Goal: Information Seeking & Learning: Find specific fact

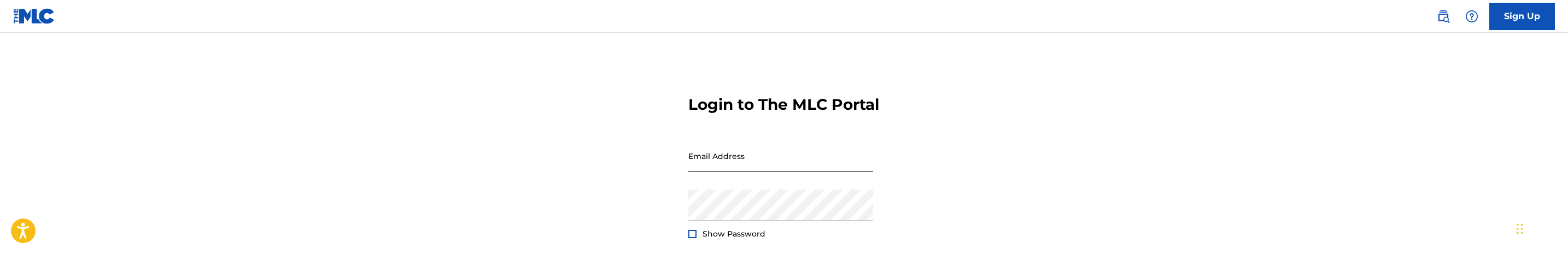
drag, startPoint x: 736, startPoint y: 179, endPoint x: 756, endPoint y: 174, distance: 20.6
click at [736, 172] on input "Email Address" at bounding box center [780, 156] width 185 height 31
type input "jana@mezzoagency.com"
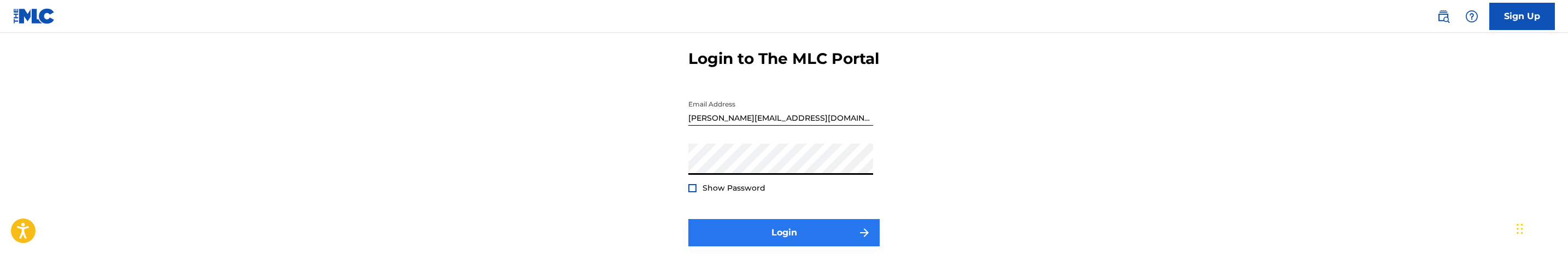
scroll to position [82, 0]
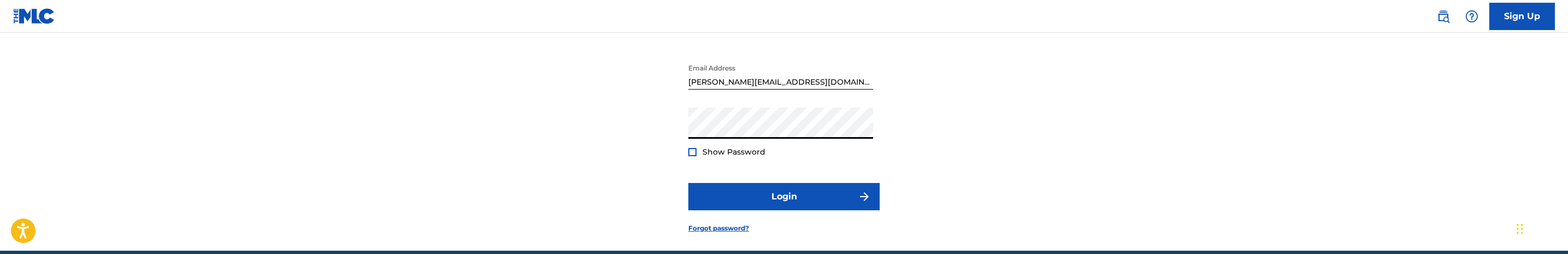
click at [692, 156] on div at bounding box center [692, 152] width 8 height 8
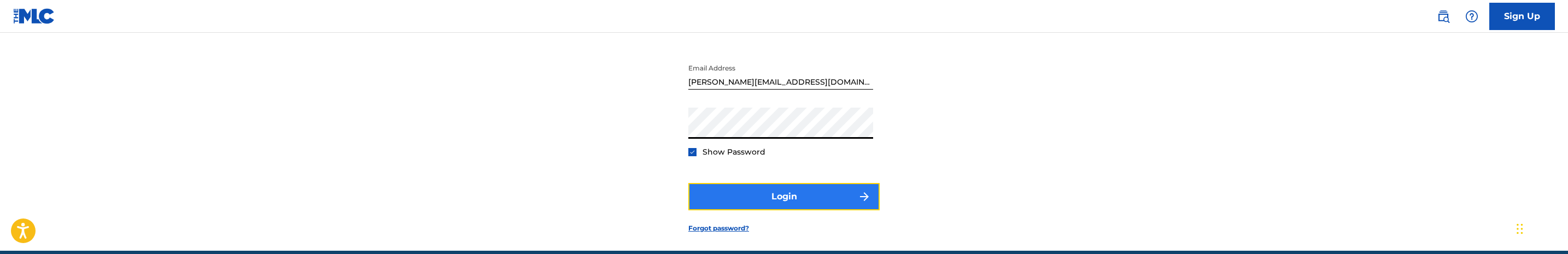
click at [773, 208] on button "Login" at bounding box center [784, 197] width 191 height 27
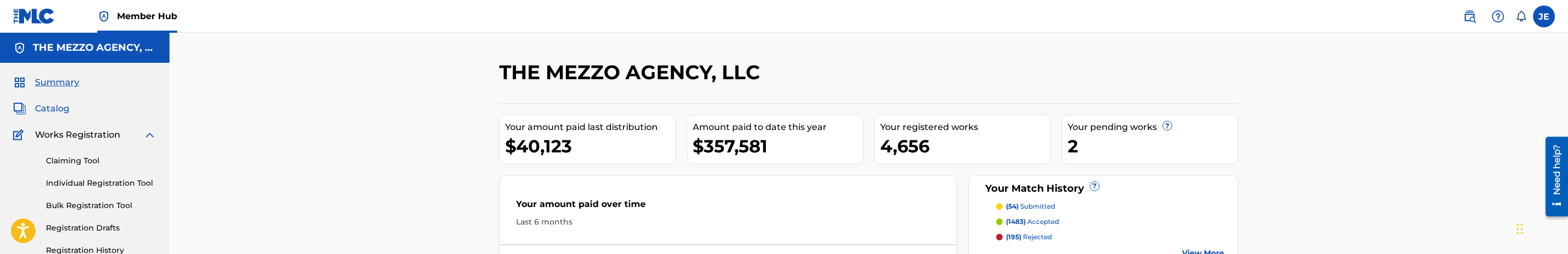
click at [63, 110] on span "Catalog" at bounding box center [52, 109] width 35 height 13
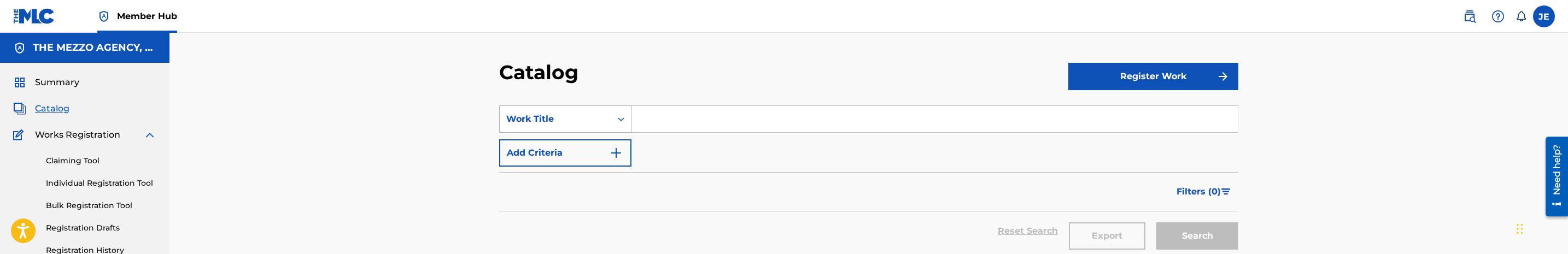
click at [600, 112] on div "Work Title" at bounding box center [566, 119] width 133 height 27
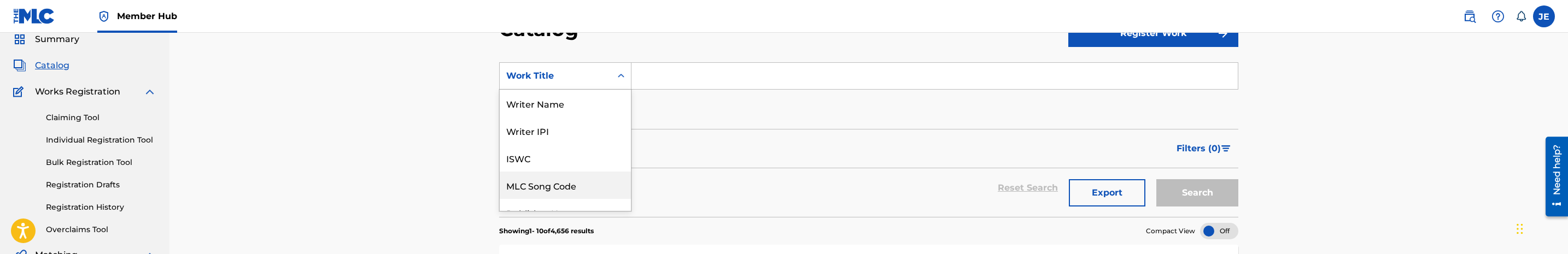
click at [555, 180] on div "MLC Song Code" at bounding box center [566, 185] width 131 height 27
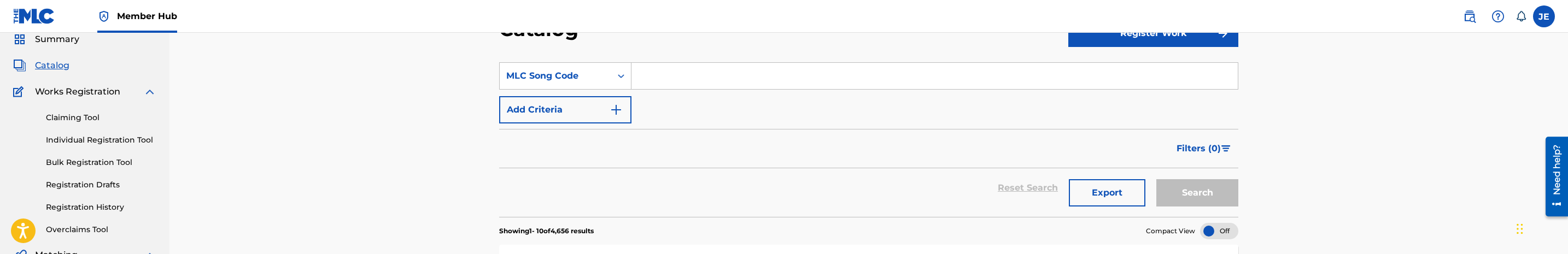
click at [665, 94] on div "SearchWithCriteriaff829600-437c-4f11-bbd9-d7af66dbe651 MLC Song Code Add Criter…" at bounding box center [869, 93] width 739 height 61
click at [674, 87] on input "Search Form" at bounding box center [934, 76] width 606 height 26
paste input "SVBFSR"
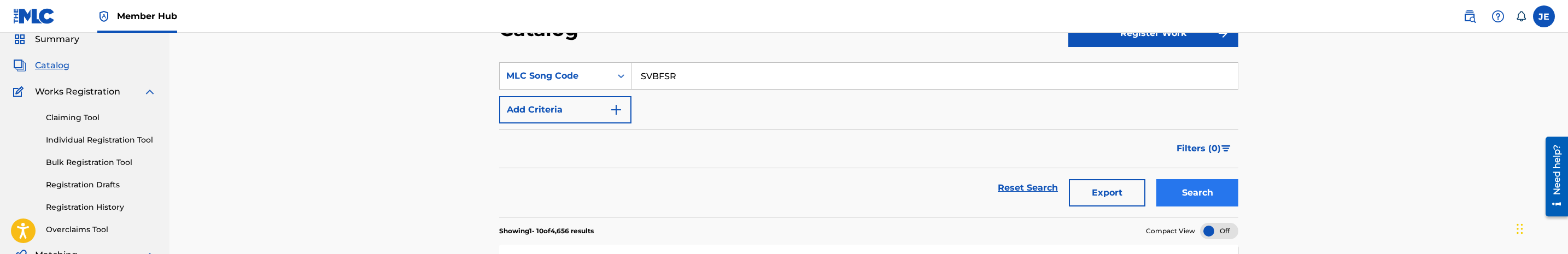
type input "SVBFSR"
click at [1201, 195] on button "Search" at bounding box center [1197, 193] width 82 height 27
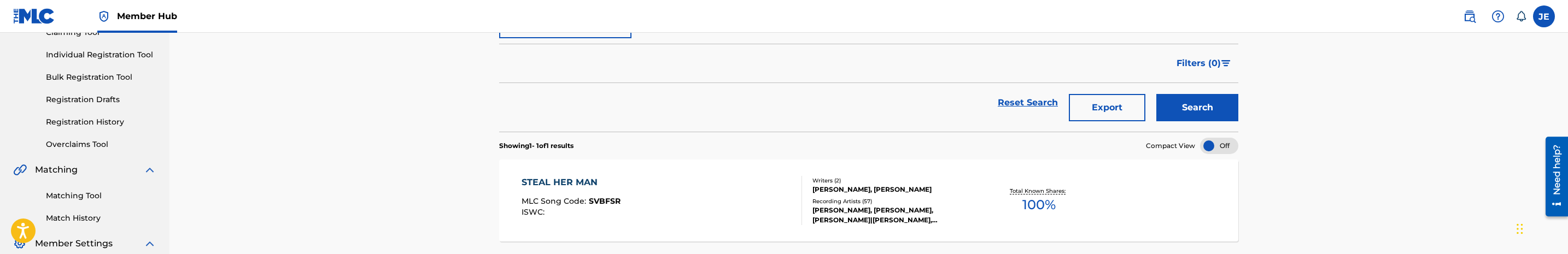
scroll to position [207, 0]
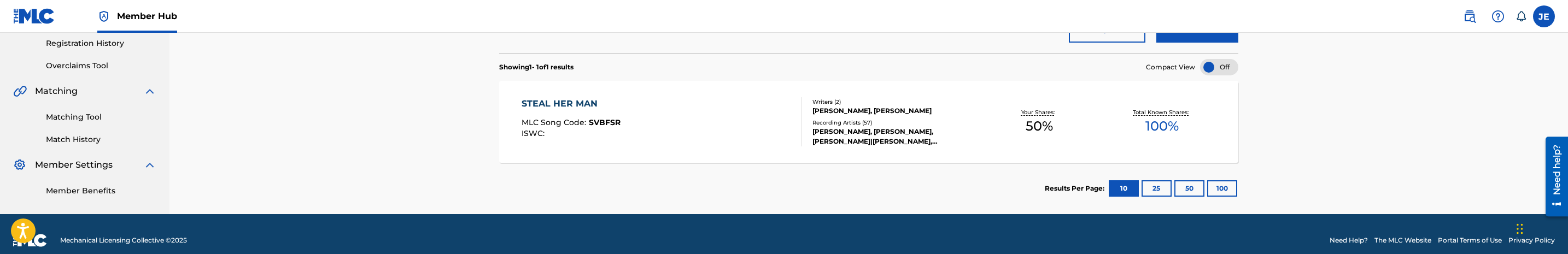
click at [685, 146] on div "STEAL HER MAN MLC Song Code : SVBFSR ISWC :" at bounding box center [662, 122] width 281 height 49
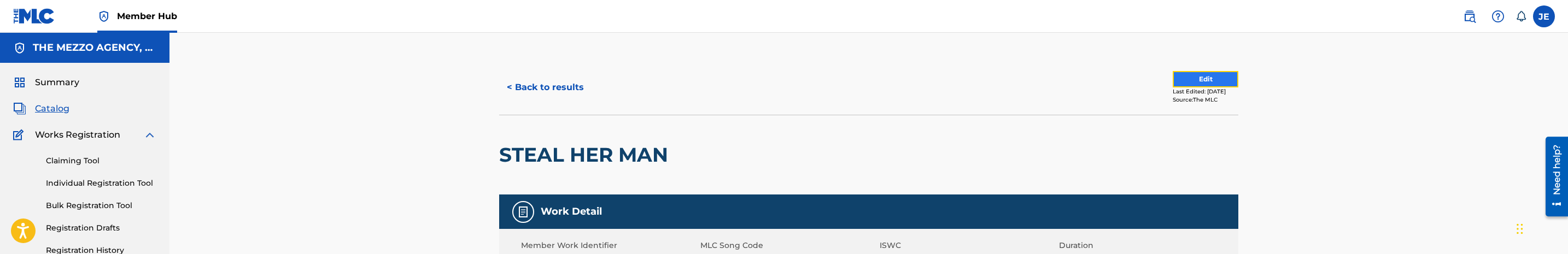
click at [1211, 81] on button "Edit" at bounding box center [1205, 78] width 66 height 16
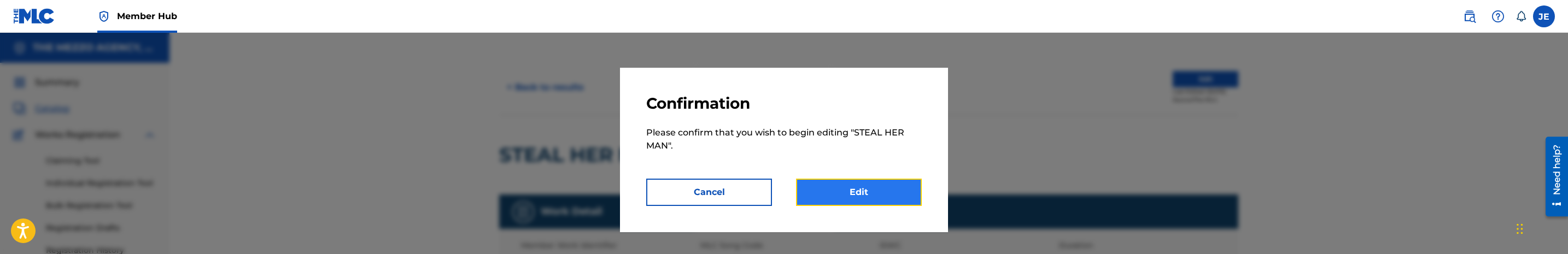
click at [870, 194] on link "Edit" at bounding box center [858, 192] width 125 height 27
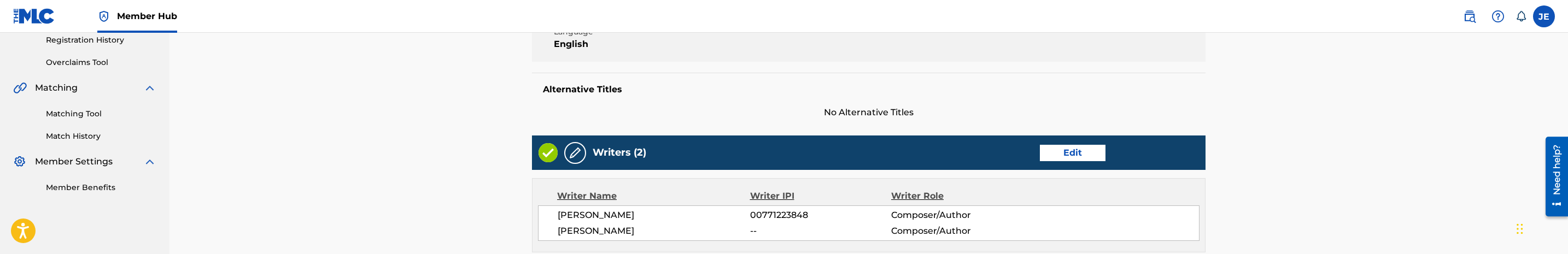
scroll to position [246, 0]
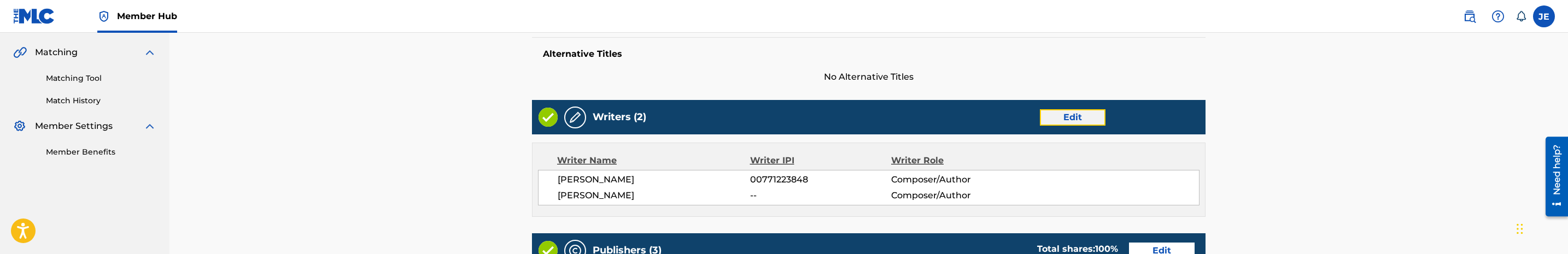
click at [1078, 113] on link "Edit" at bounding box center [1073, 117] width 66 height 16
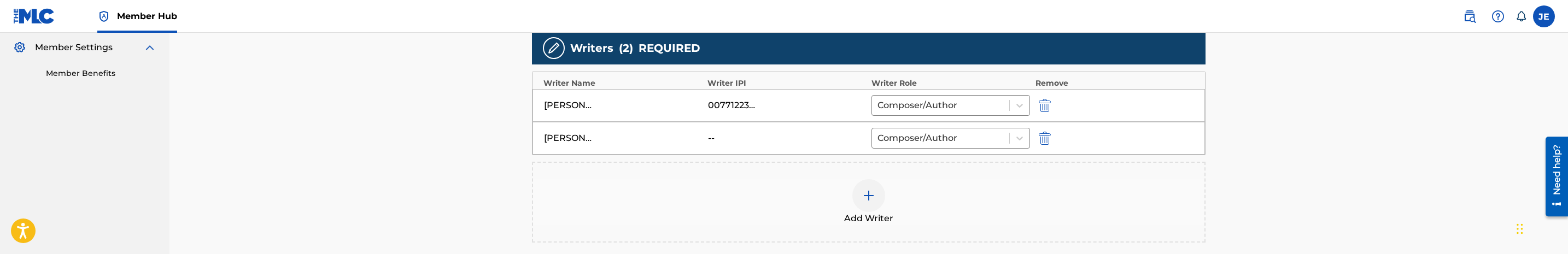
scroll to position [328, 0]
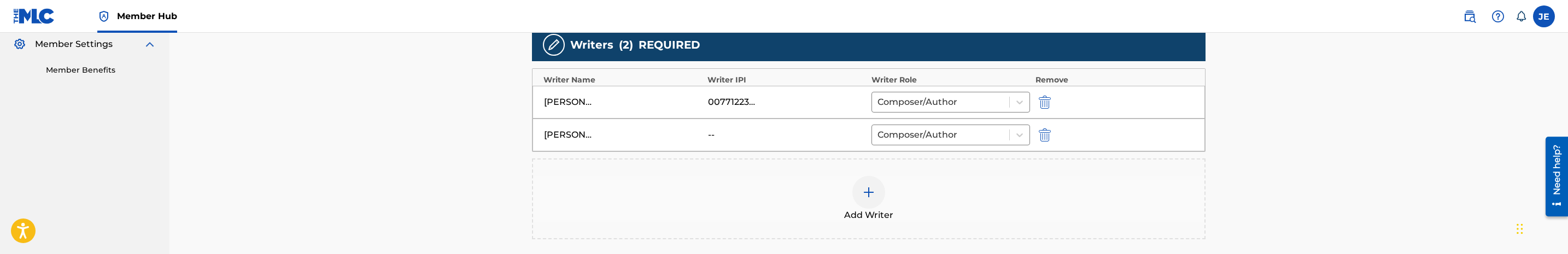
click at [865, 197] on img at bounding box center [869, 192] width 13 height 13
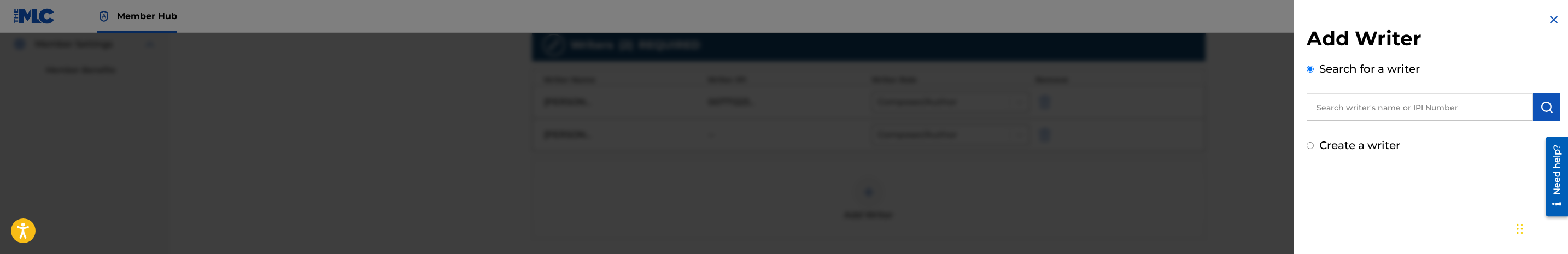
click at [1450, 113] on input "text" at bounding box center [1420, 107] width 226 height 27
paste input "[PERSON_NAME] [PERSON_NAME]"
type input "[PERSON_NAME] [PERSON_NAME]"
click at [1545, 108] on img "submit" at bounding box center [1546, 107] width 13 height 13
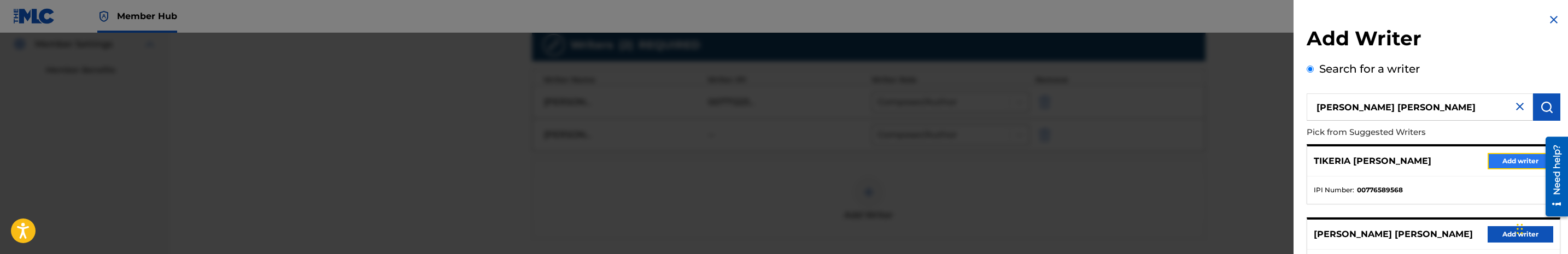
click at [1497, 161] on button "Add writer" at bounding box center [1520, 161] width 66 height 16
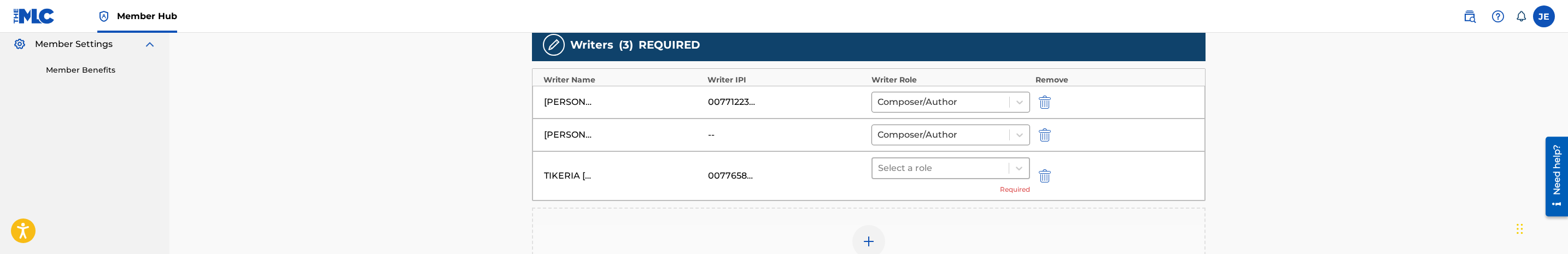
click at [997, 172] on div at bounding box center [941, 168] width 125 height 15
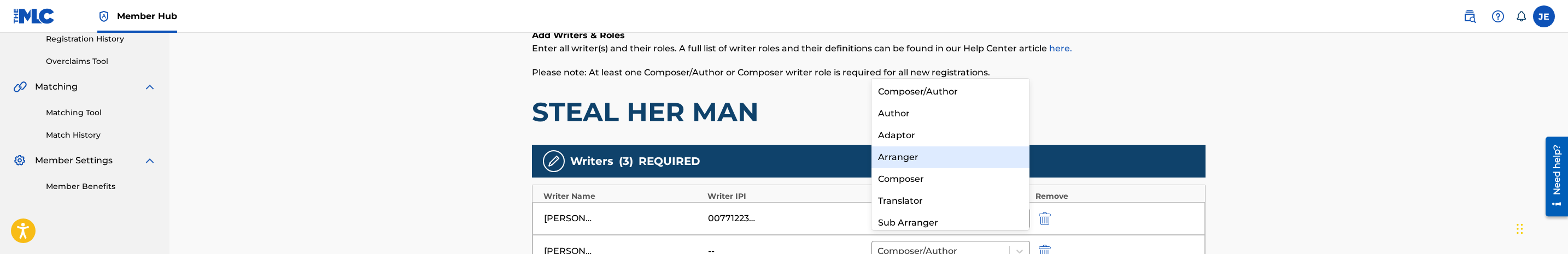
scroll to position [164, 0]
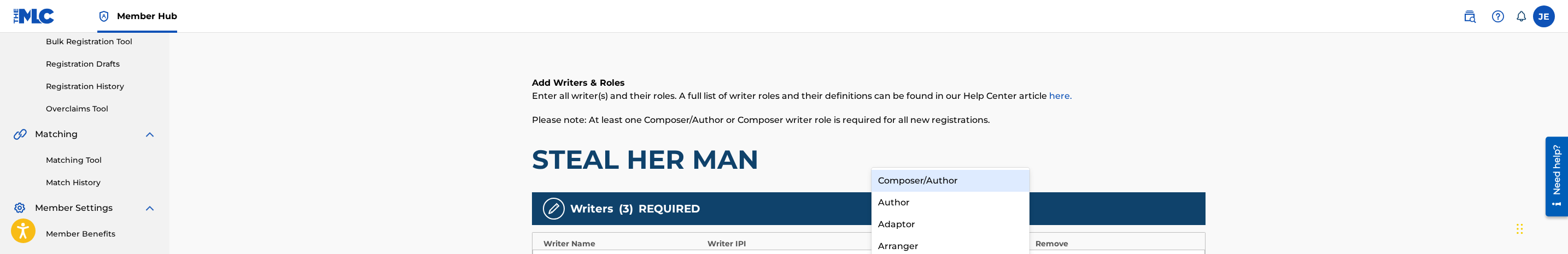
click at [948, 181] on div "Composer/Author" at bounding box center [950, 181] width 158 height 22
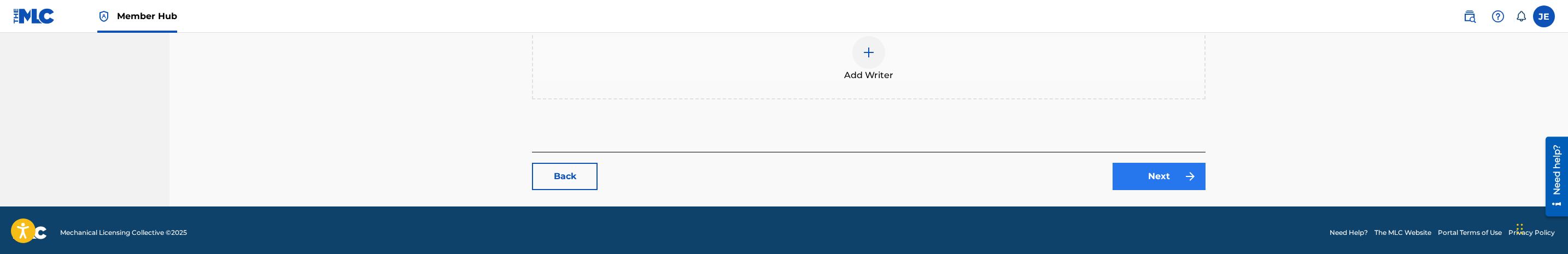
scroll to position [508, 0]
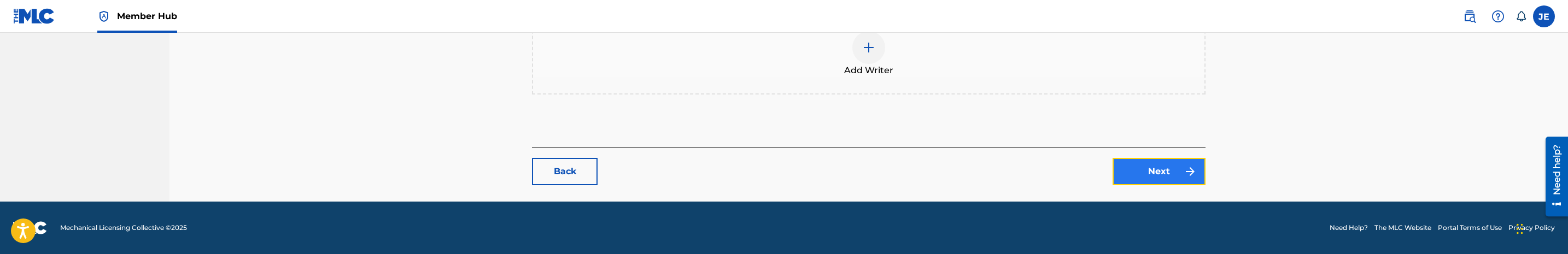
click at [1179, 169] on link "Next" at bounding box center [1159, 172] width 93 height 27
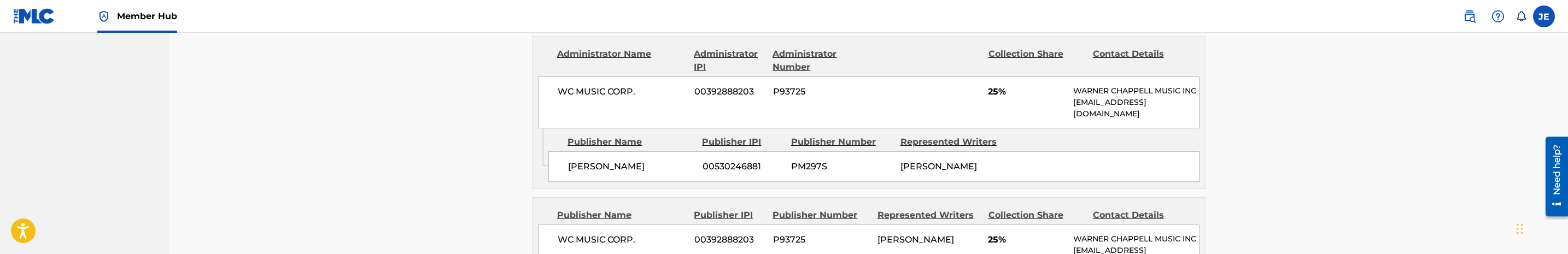
scroll to position [410, 0]
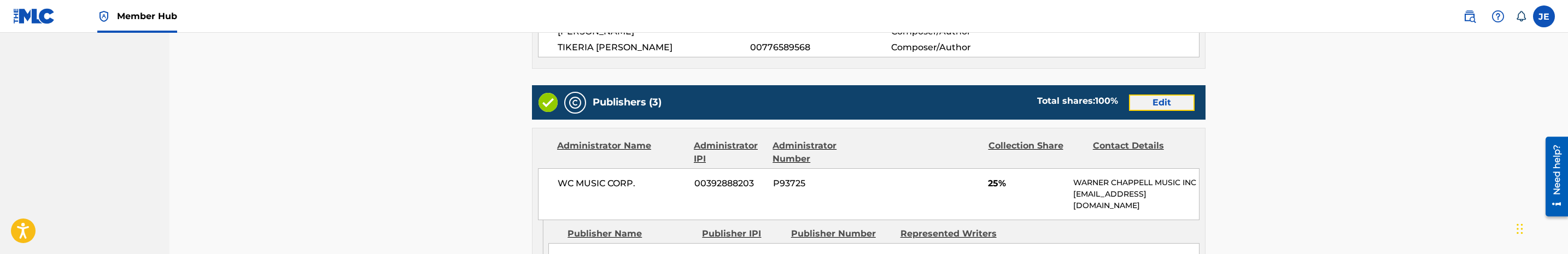
click at [1161, 111] on link "Edit" at bounding box center [1161, 102] width 66 height 16
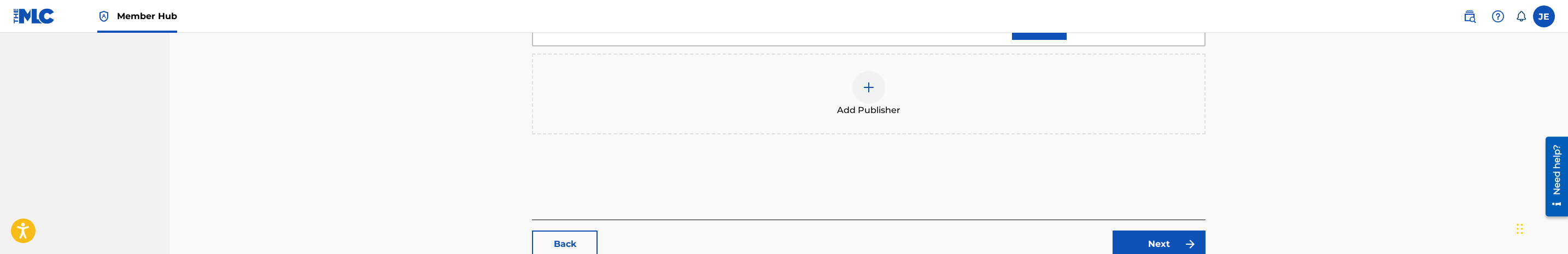
scroll to position [492, 0]
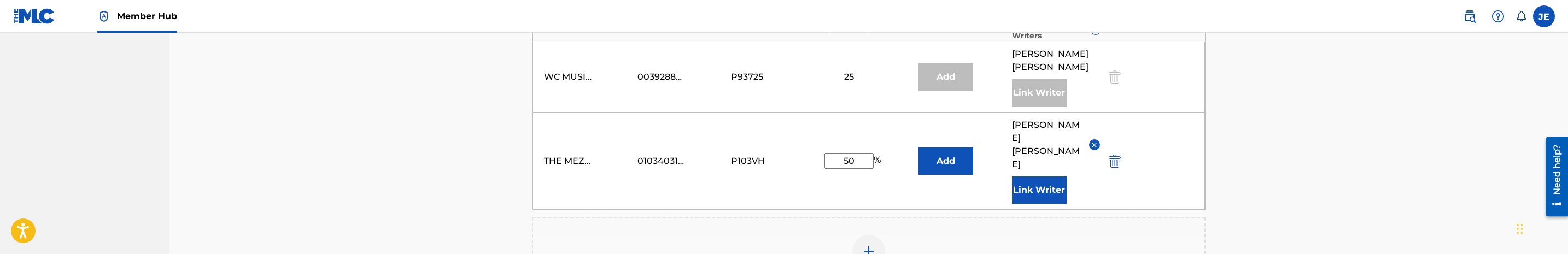
click at [863, 245] on img at bounding box center [869, 251] width 13 height 13
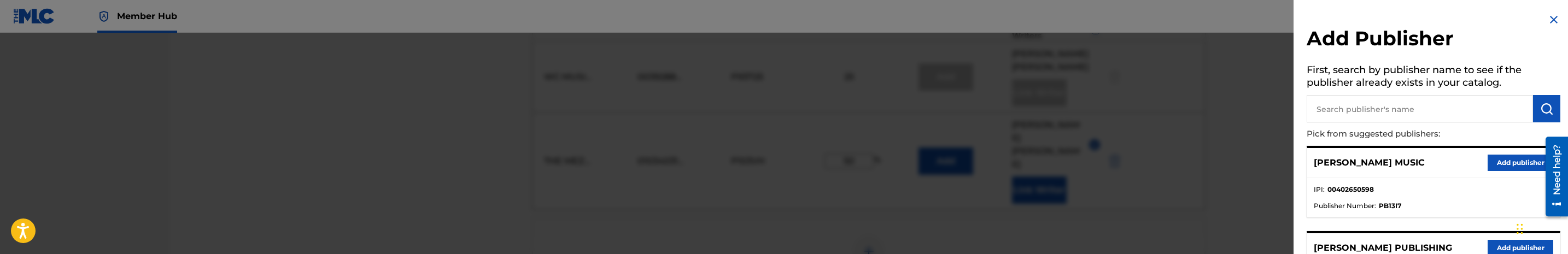
click at [1390, 107] on input "text" at bounding box center [1420, 109] width 226 height 27
type input "imtgz"
click at [1542, 114] on img "submit" at bounding box center [1546, 109] width 13 height 13
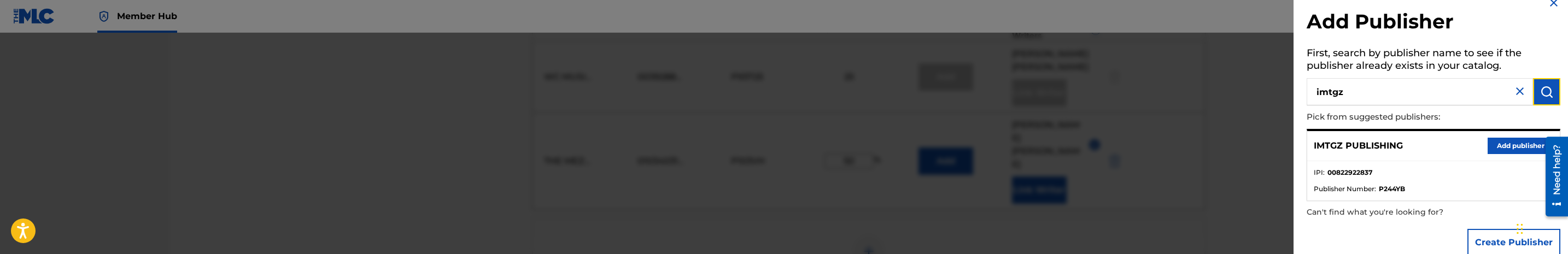
scroll to position [38, 0]
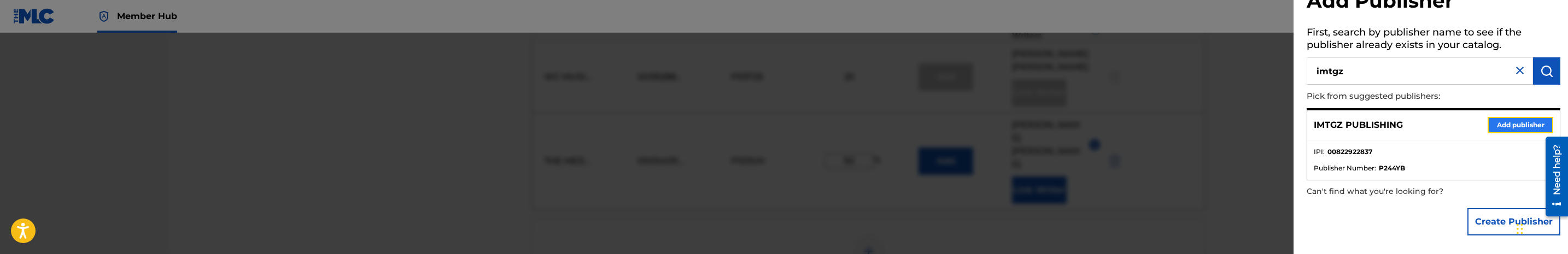
click at [1515, 123] on button "Add publisher" at bounding box center [1520, 125] width 66 height 16
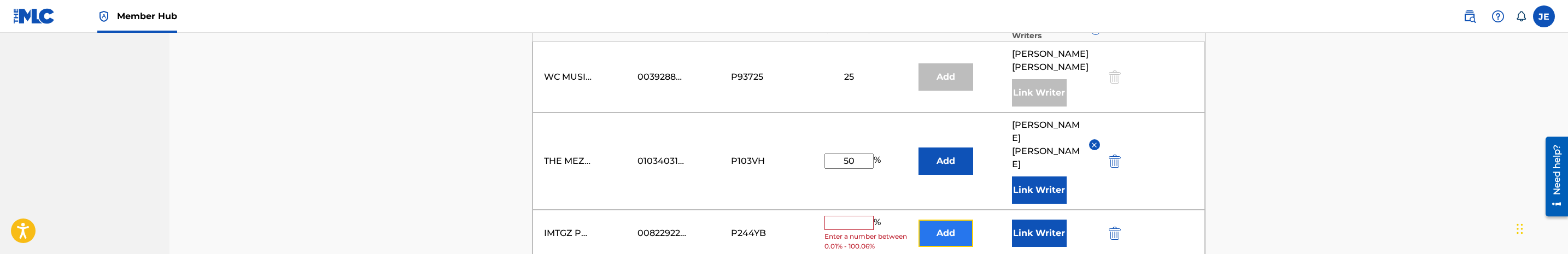
click at [945, 220] on button "Add" at bounding box center [945, 233] width 55 height 27
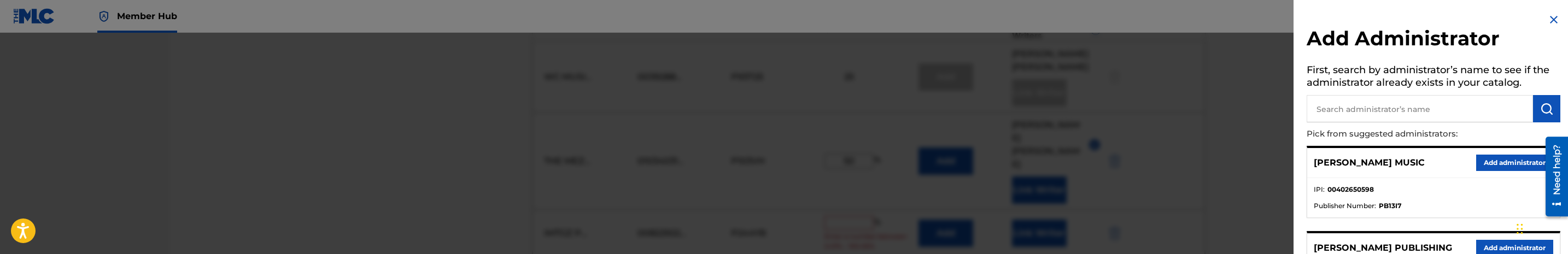
click at [1435, 111] on input "text" at bounding box center [1420, 109] width 226 height 27
type input "mezzo"
click at [1511, 166] on button "Add administrator" at bounding box center [1515, 162] width 77 height 16
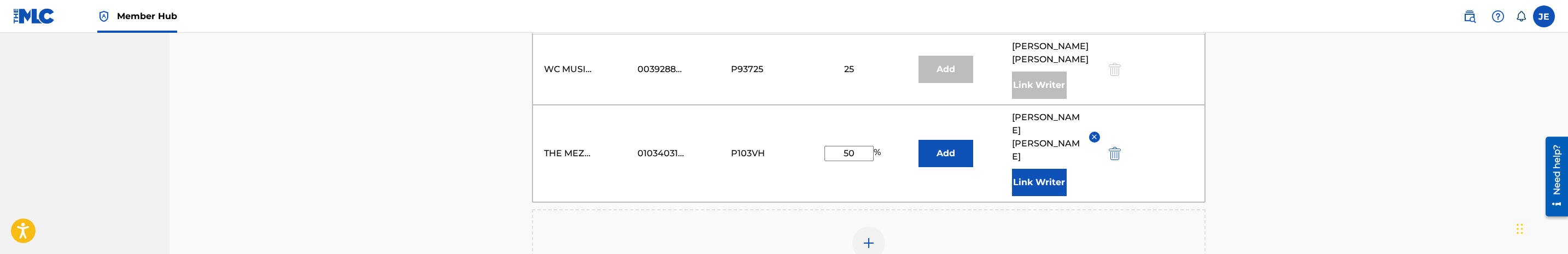
scroll to position [656, 0]
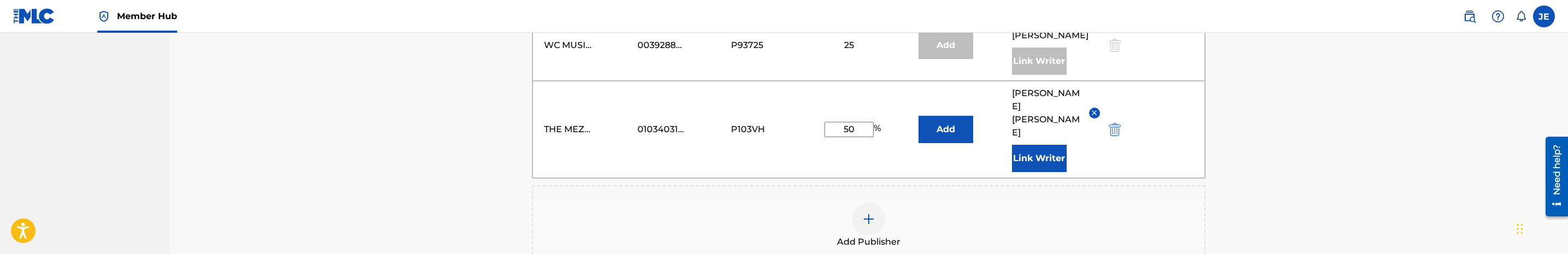
click at [1093, 109] on img at bounding box center [1094, 113] width 8 height 8
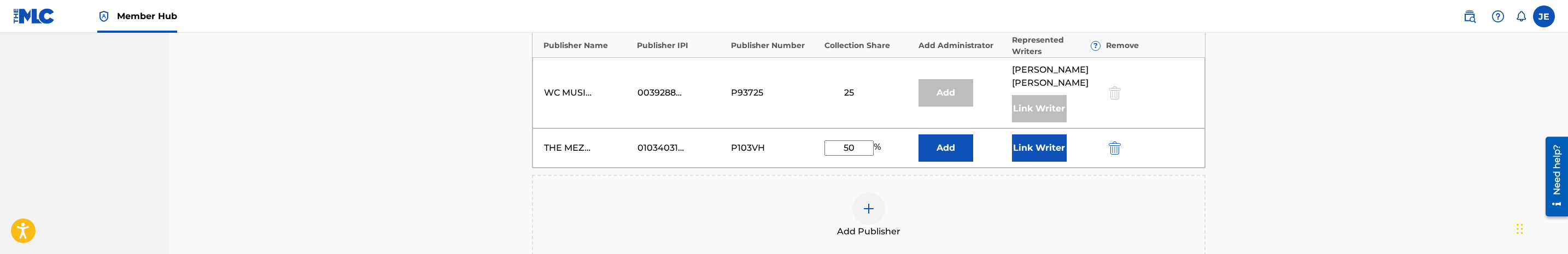
scroll to position [492, 0]
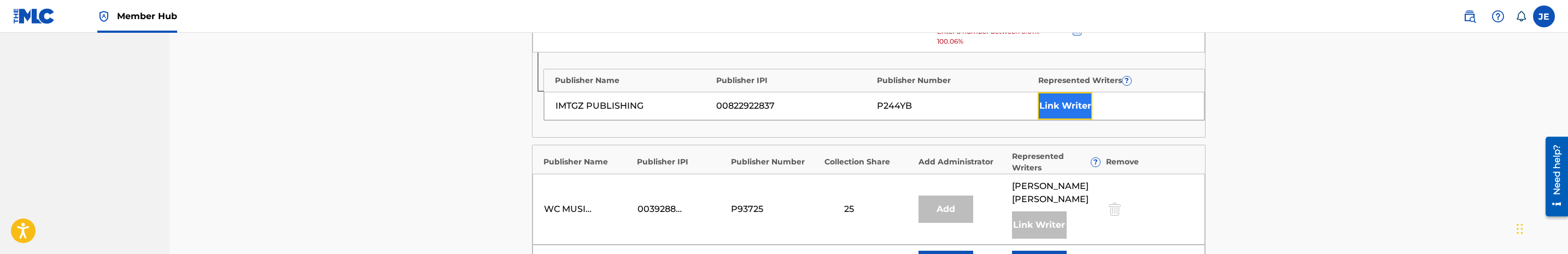
click at [1058, 111] on button "Link Writer" at bounding box center [1065, 106] width 55 height 27
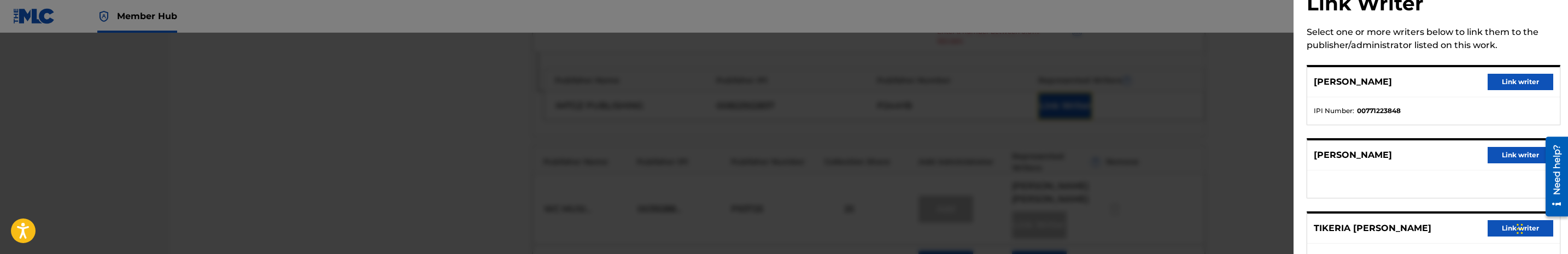
scroll to position [78, 0]
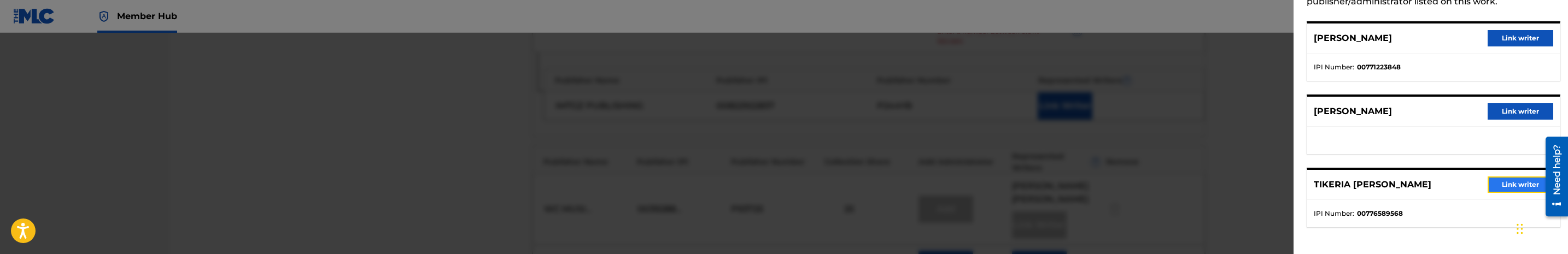
click at [1516, 184] on button "Link writer" at bounding box center [1520, 184] width 66 height 16
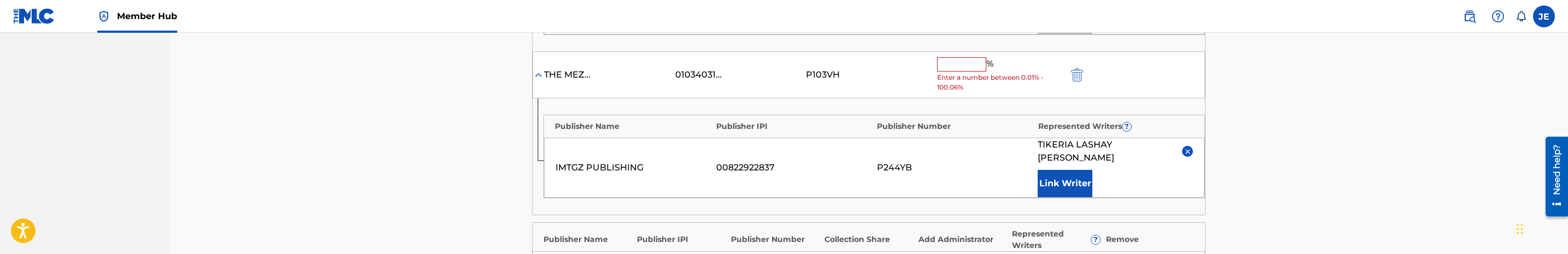
scroll to position [410, 0]
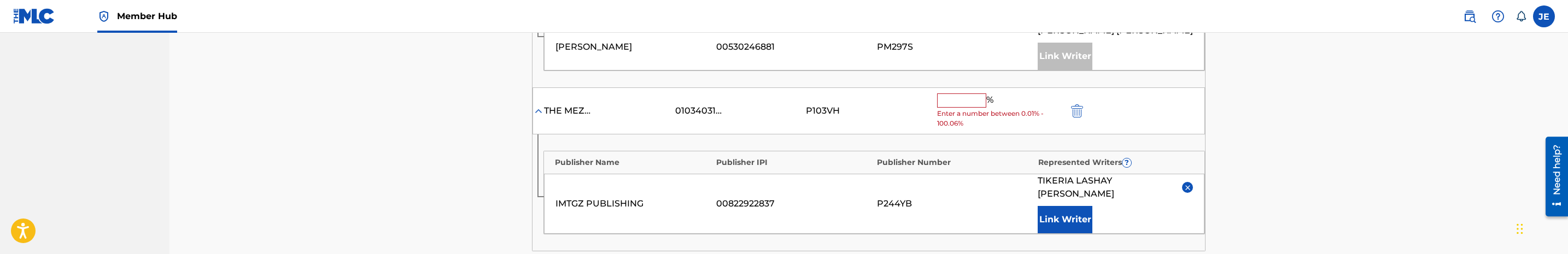
click at [968, 100] on input "text" at bounding box center [961, 100] width 49 height 14
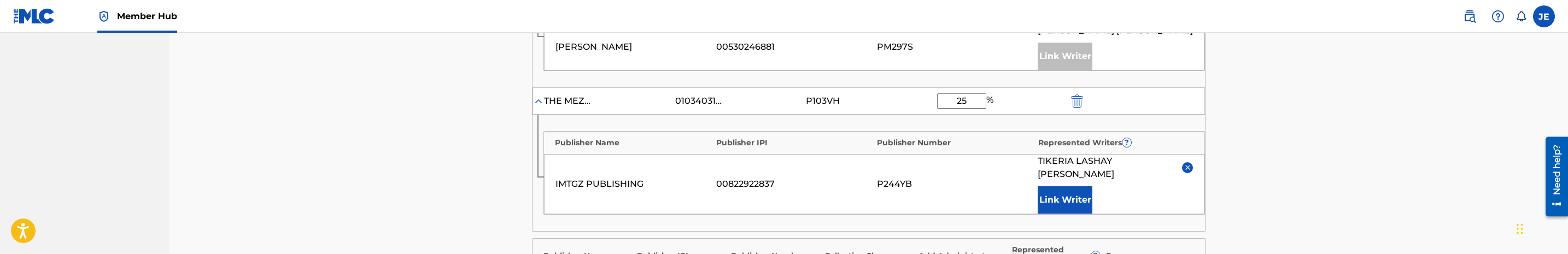
type input "25"
click at [1282, 120] on div "Catalog Enter Work Details Add Writers Add Publishers & Shares Add Recording Re…" at bounding box center [868, 132] width 1398 height 1018
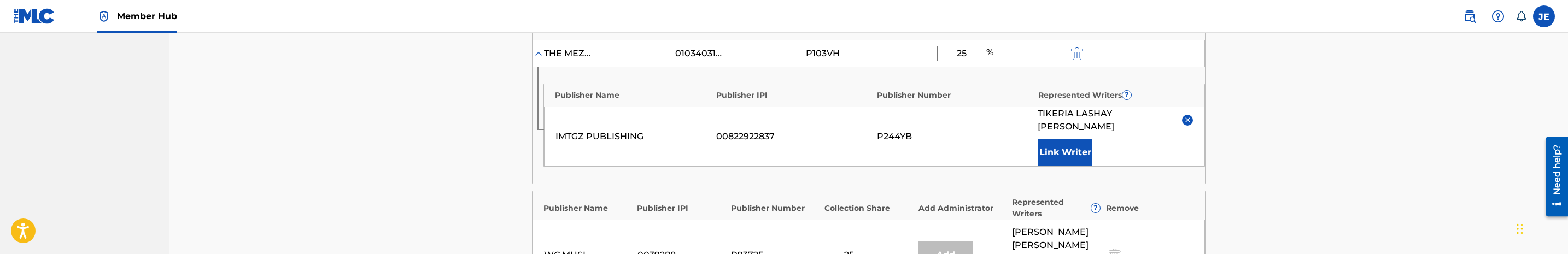
scroll to position [574, 0]
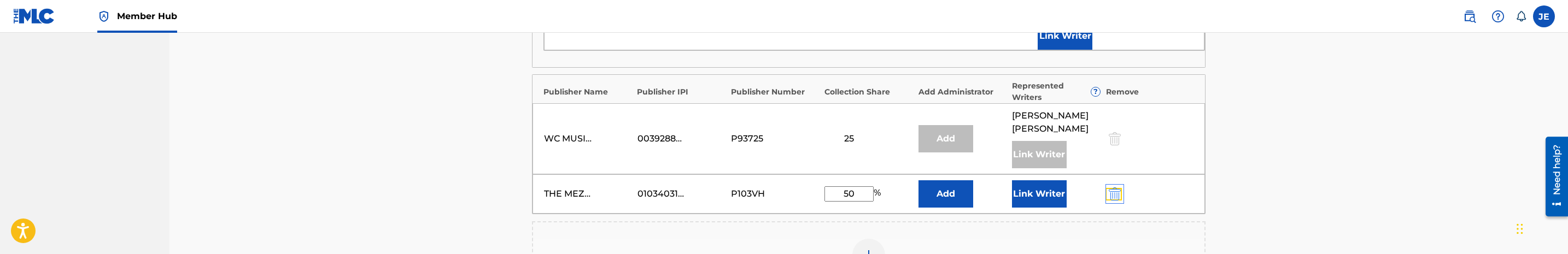
click at [1109, 187] on img "submit" at bounding box center [1114, 194] width 12 height 13
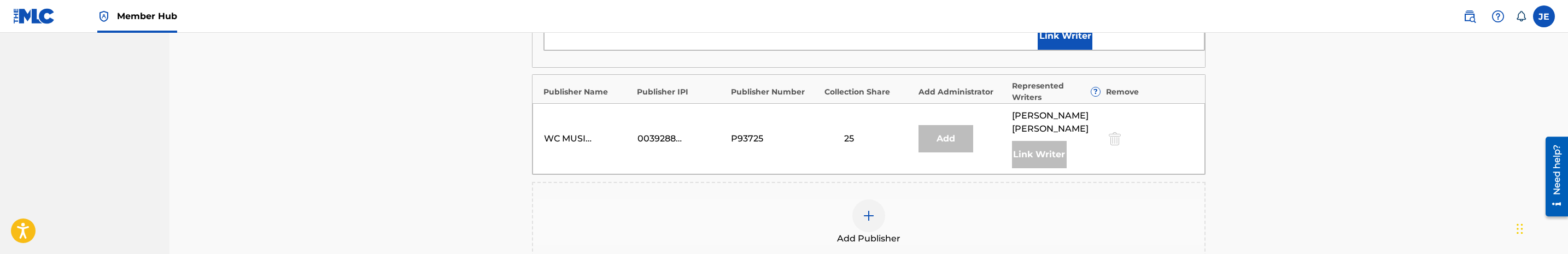
click at [862, 202] on div at bounding box center [869, 215] width 33 height 33
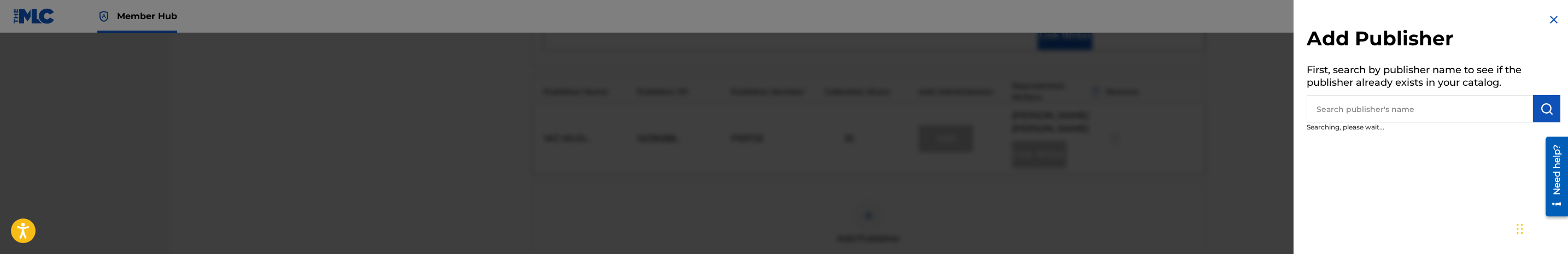
click at [1347, 115] on input "text" at bounding box center [1420, 109] width 226 height 27
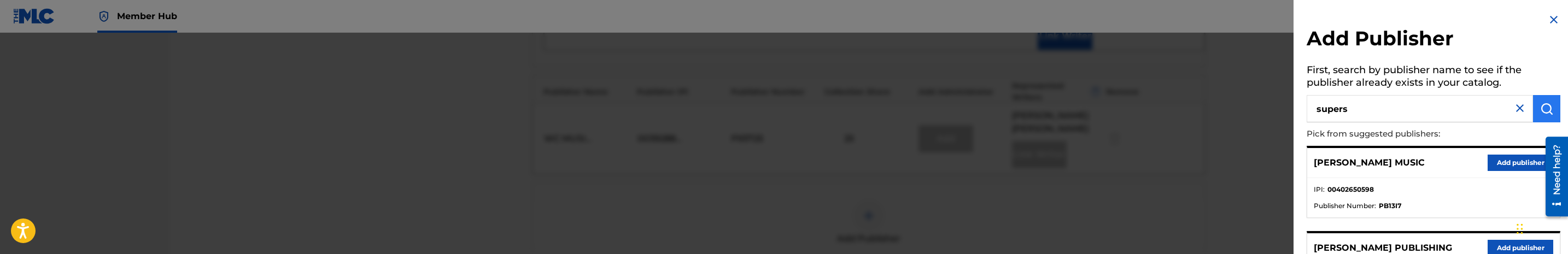
type input "supers"
click at [1547, 107] on img "submit" at bounding box center [1546, 109] width 13 height 13
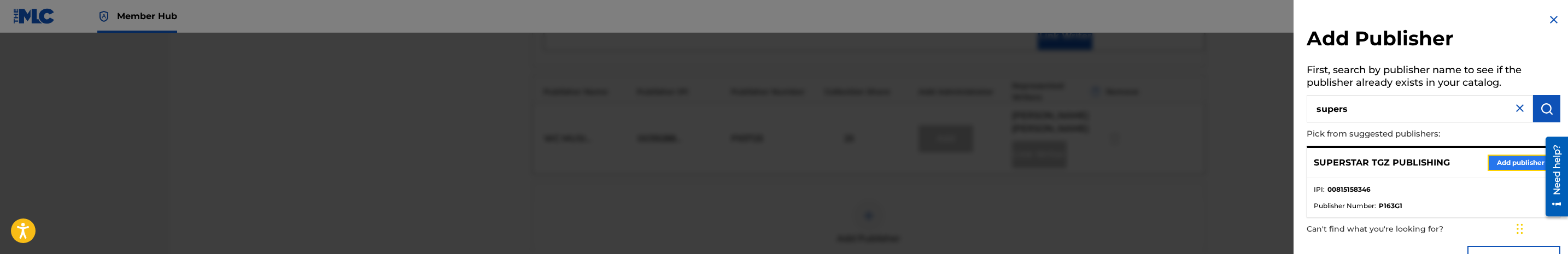
click at [1494, 161] on button "Add publisher" at bounding box center [1520, 162] width 66 height 16
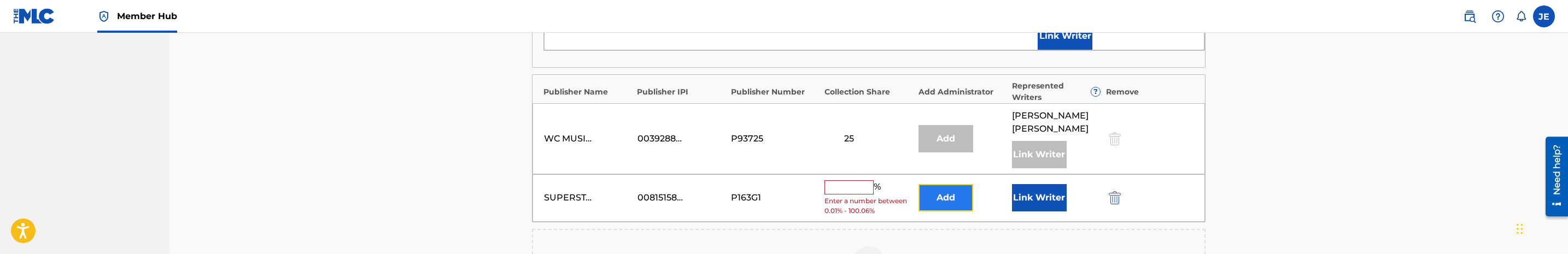
click at [930, 184] on button "Add" at bounding box center [945, 197] width 55 height 27
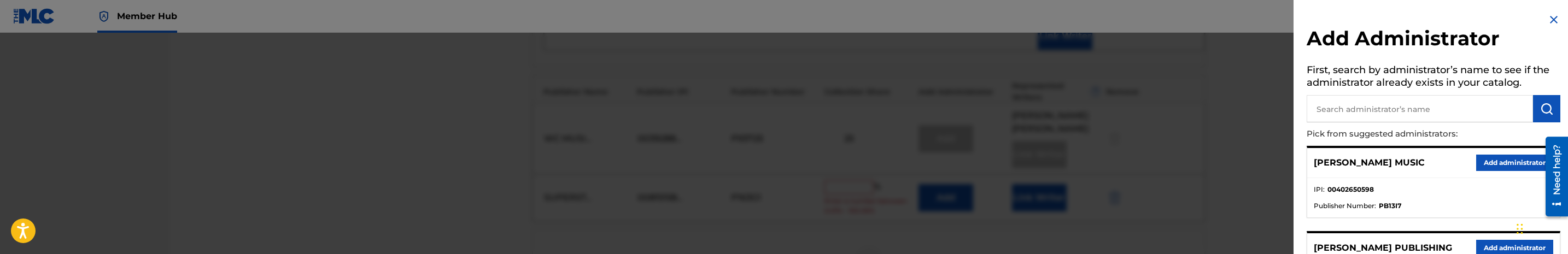
click at [1335, 111] on input "text" at bounding box center [1420, 109] width 226 height 27
type input "mezzo"
click at [1481, 161] on button "Add administrator" at bounding box center [1515, 162] width 77 height 16
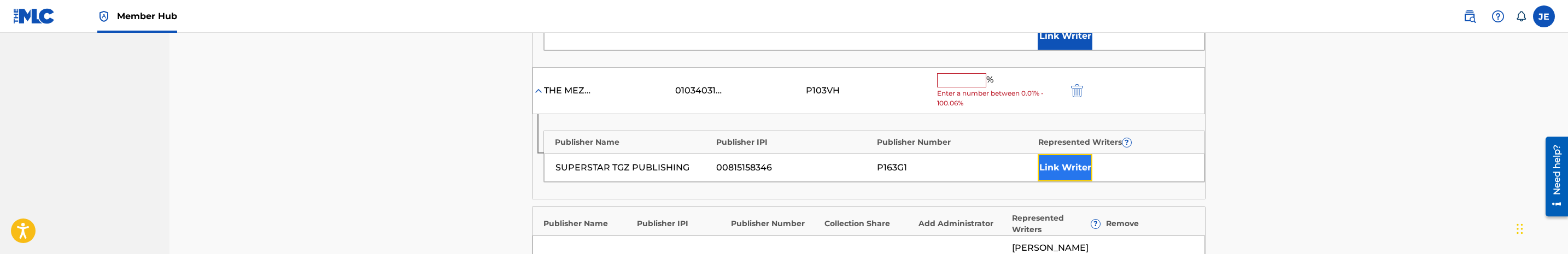
click at [1078, 154] on button "Link Writer" at bounding box center [1065, 168] width 55 height 27
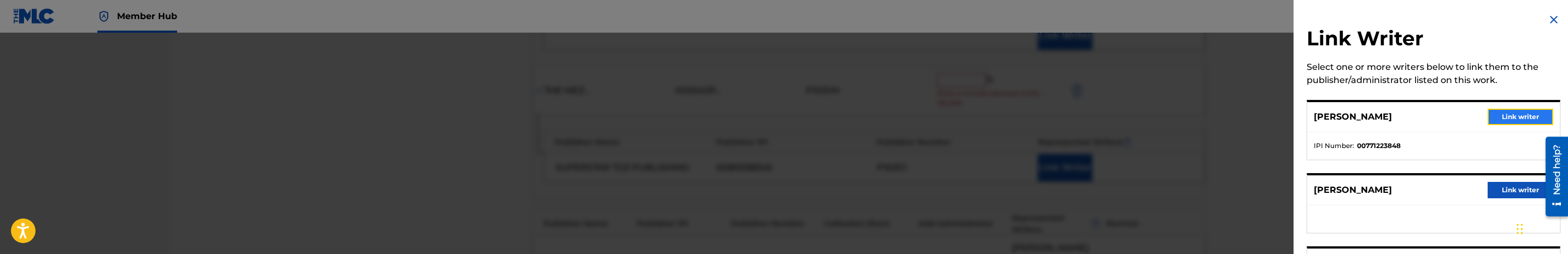
click at [1506, 117] on button "Link writer" at bounding box center [1520, 116] width 66 height 16
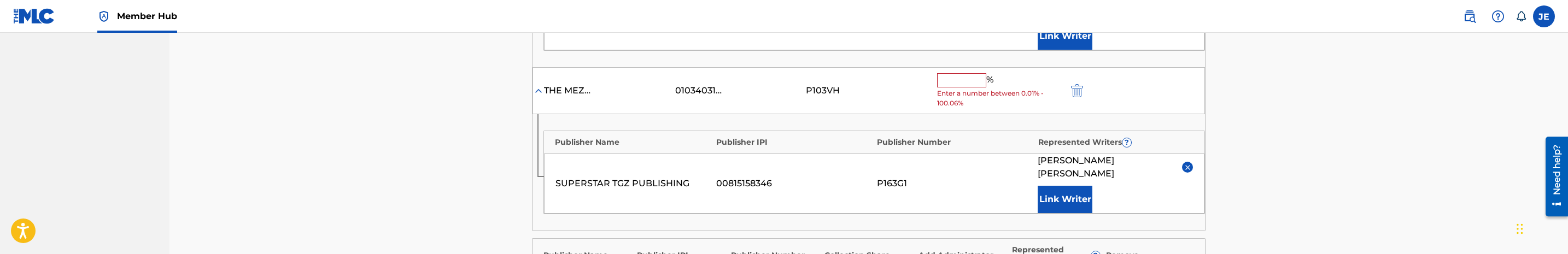
click at [968, 75] on input "text" at bounding box center [961, 80] width 49 height 14
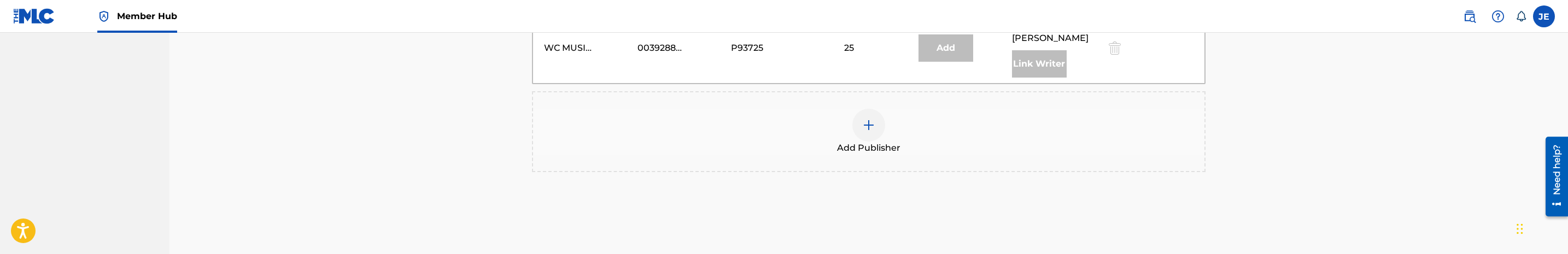
scroll to position [819, 0]
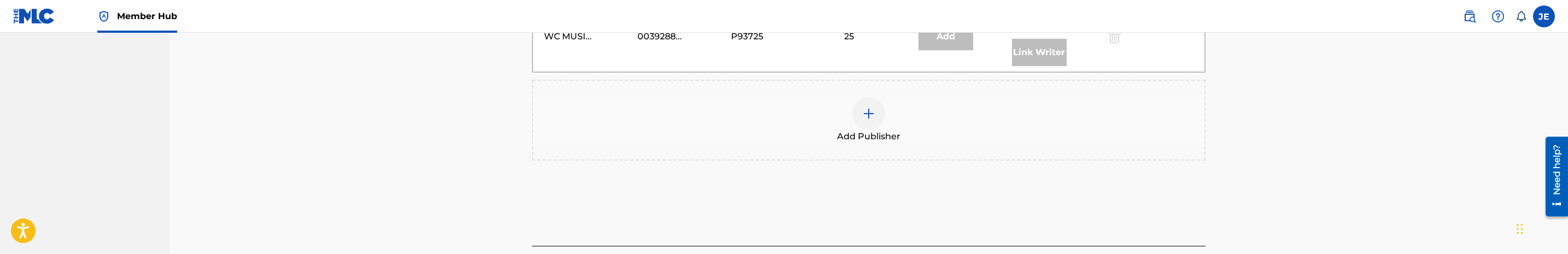
type input "25"
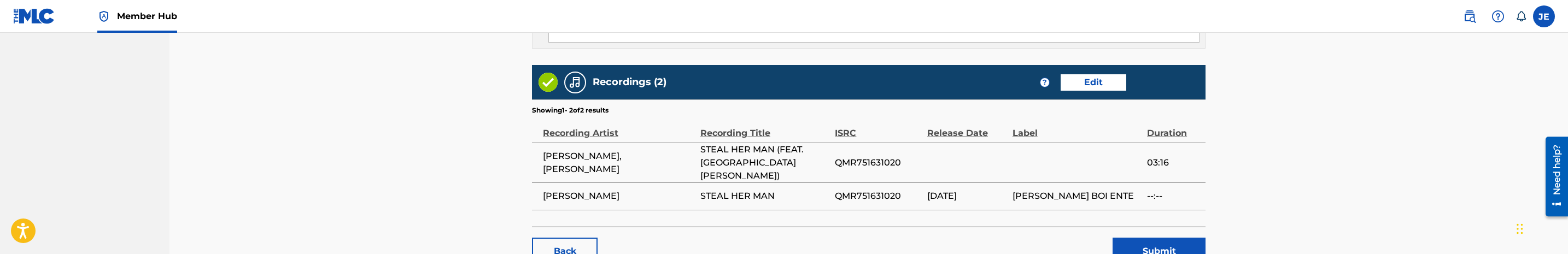
scroll to position [1066, 0]
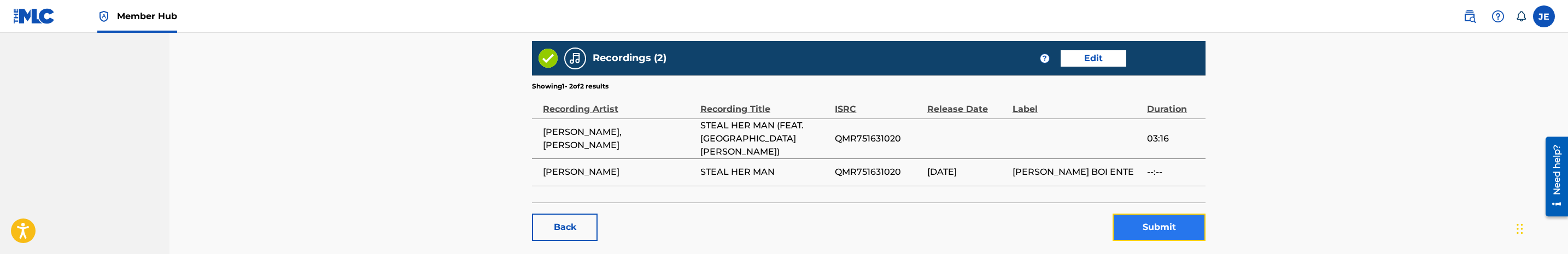
click at [1165, 228] on button "Submit" at bounding box center [1159, 227] width 93 height 27
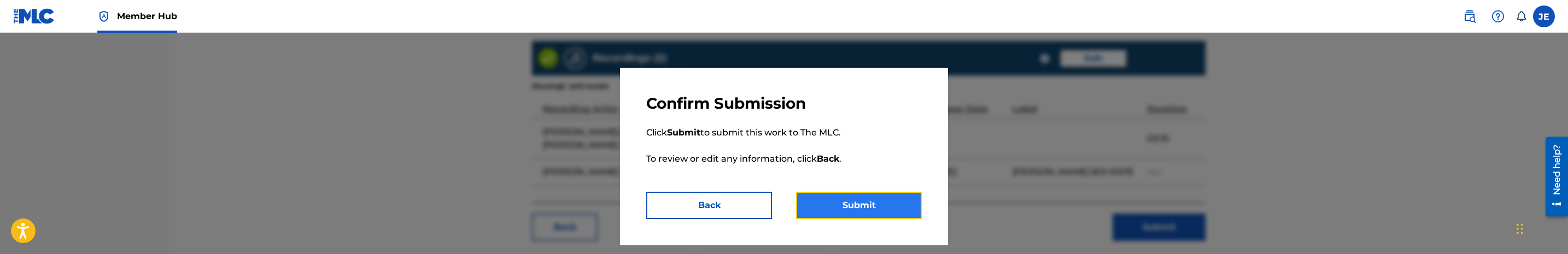
click at [887, 208] on button "Submit" at bounding box center [858, 205] width 125 height 27
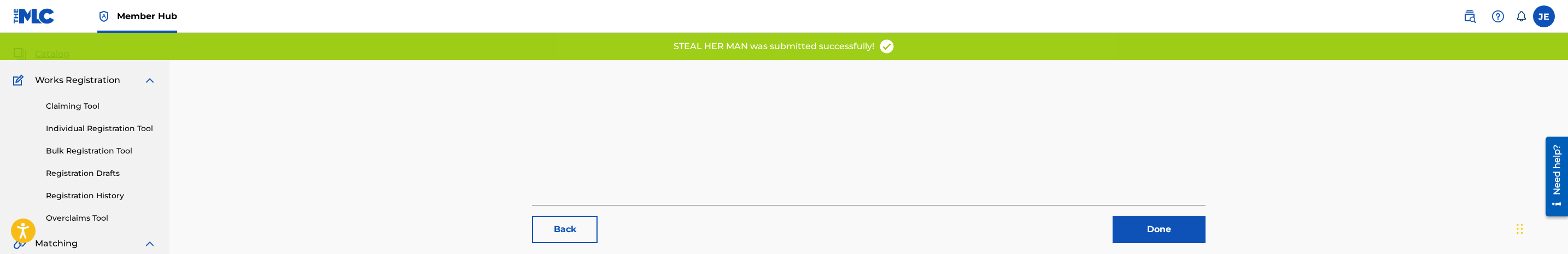
scroll to position [215, 0]
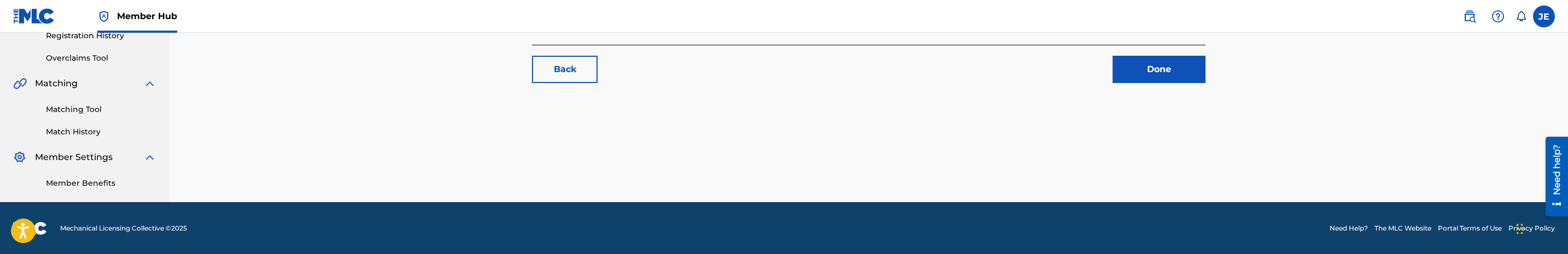
drag, startPoint x: 94, startPoint y: 109, endPoint x: 148, endPoint y: 120, distance: 55.1
click at [94, 109] on link "Matching Tool" at bounding box center [101, 109] width 111 height 12
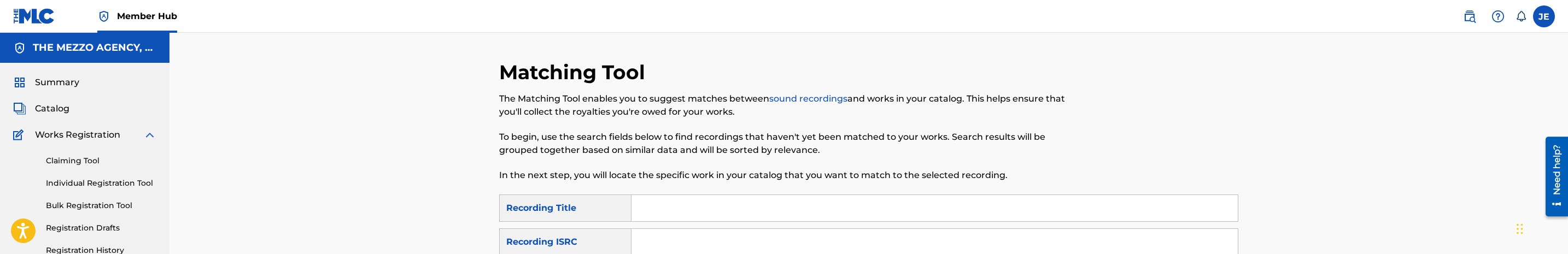
scroll to position [82, 0]
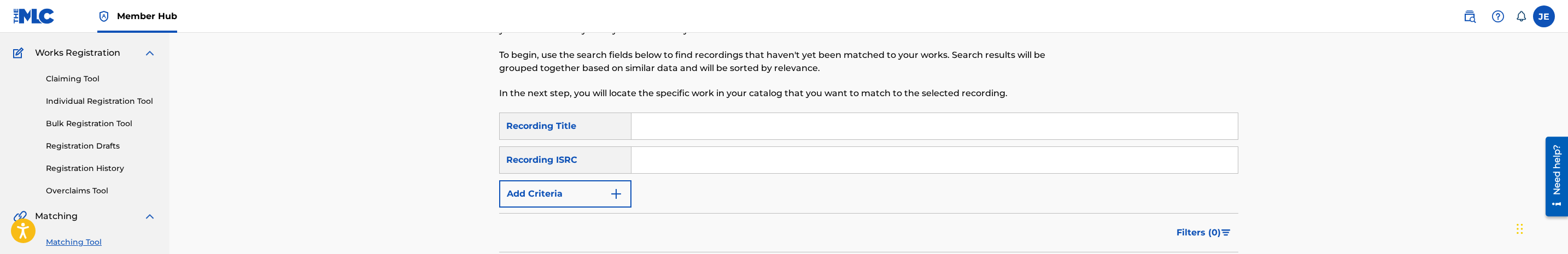
click at [692, 169] on input "Search Form" at bounding box center [934, 160] width 606 height 26
paste input "QMR751631020"
type input "QMR751631020"
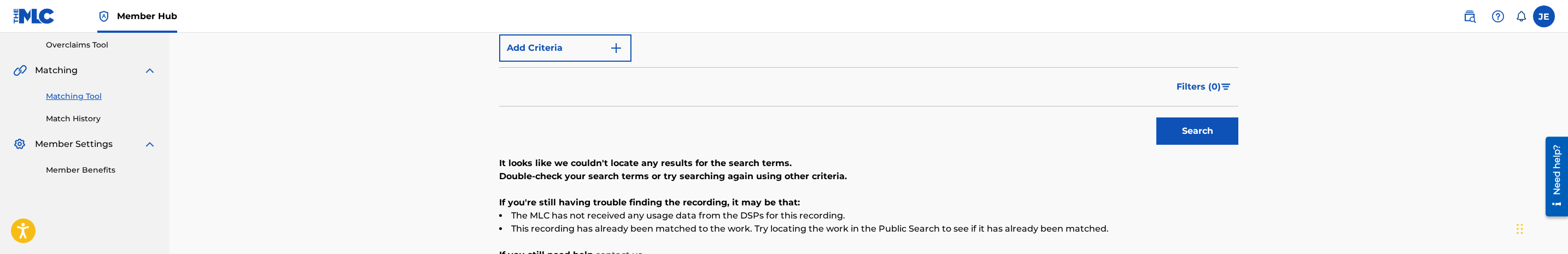
scroll to position [246, 0]
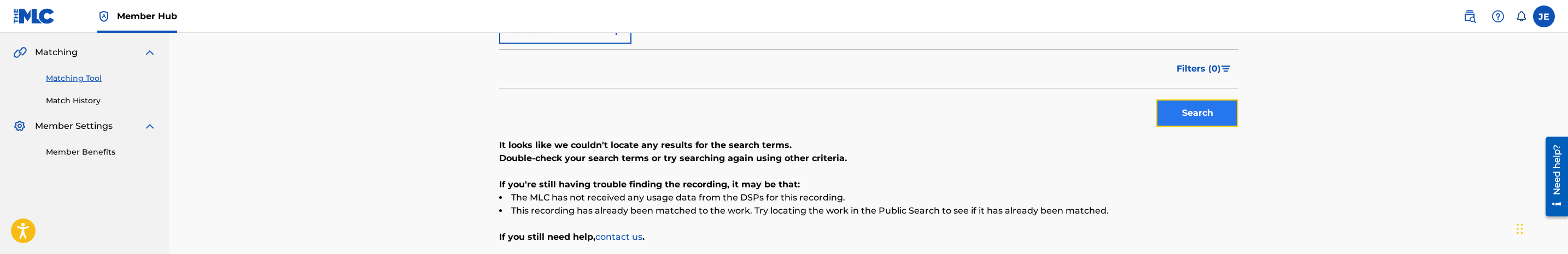
click at [1190, 123] on button "Search" at bounding box center [1197, 113] width 82 height 27
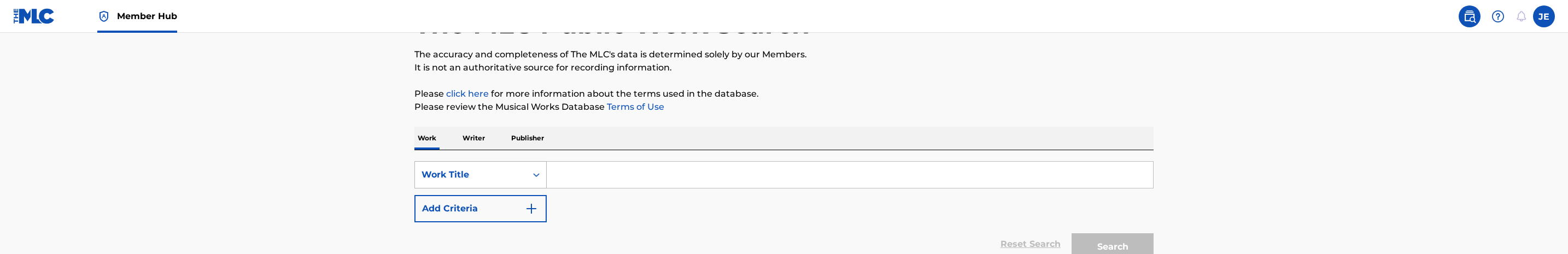
click at [523, 174] on div "Work Title" at bounding box center [470, 175] width 111 height 21
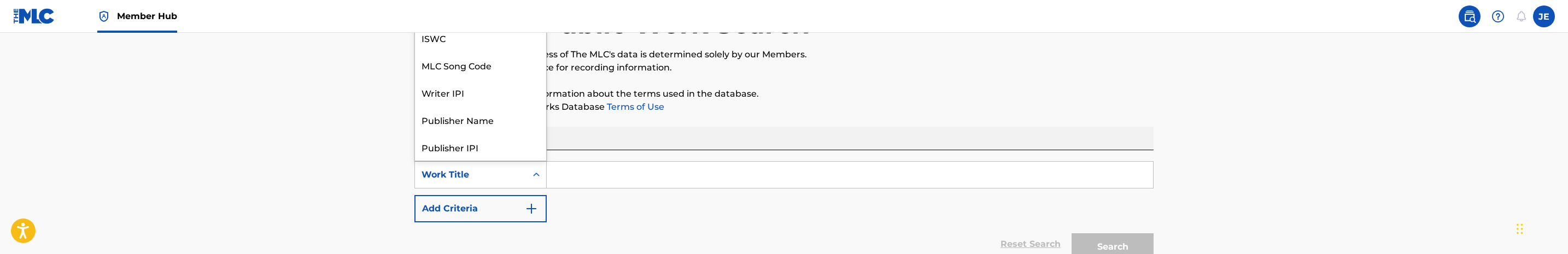
scroll to position [55, 0]
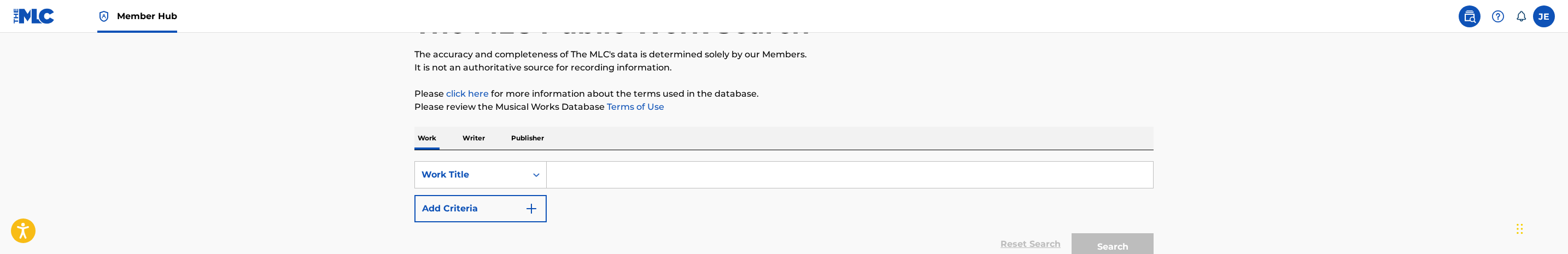
click at [622, 181] on input "Search Form" at bounding box center [850, 174] width 606 height 26
paste input "Steal Her Man"
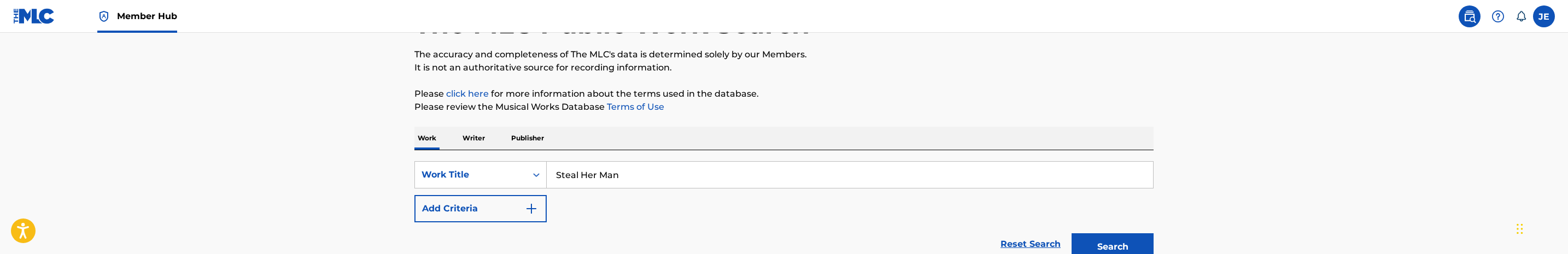
type input "Steal Her Man"
click at [549, 206] on div "SearchWithCriteriaca0c064e-ac8c-44df-b974-0acdbbd82ec0 Work Title Steal Her Man…" at bounding box center [784, 192] width 739 height 61
click at [527, 205] on img "Search Form" at bounding box center [531, 208] width 13 height 13
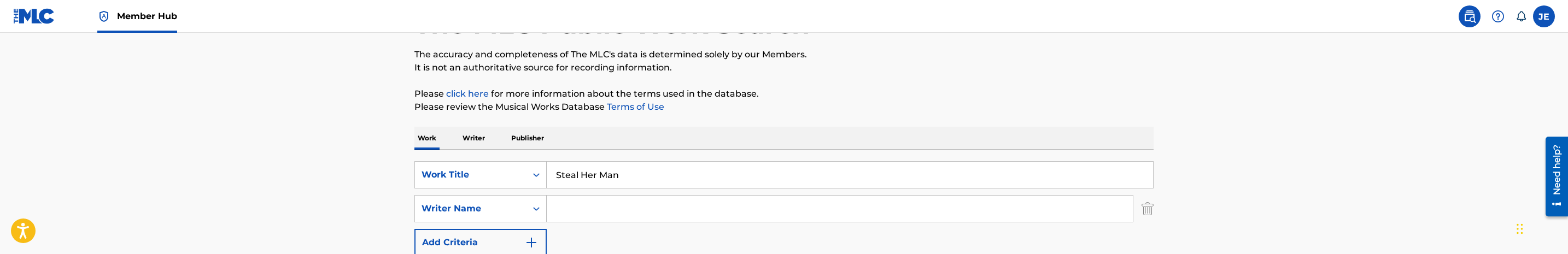
click at [614, 195] on input "Search Form" at bounding box center [840, 208] width 586 height 26
paste input "[PERSON_NAME]"
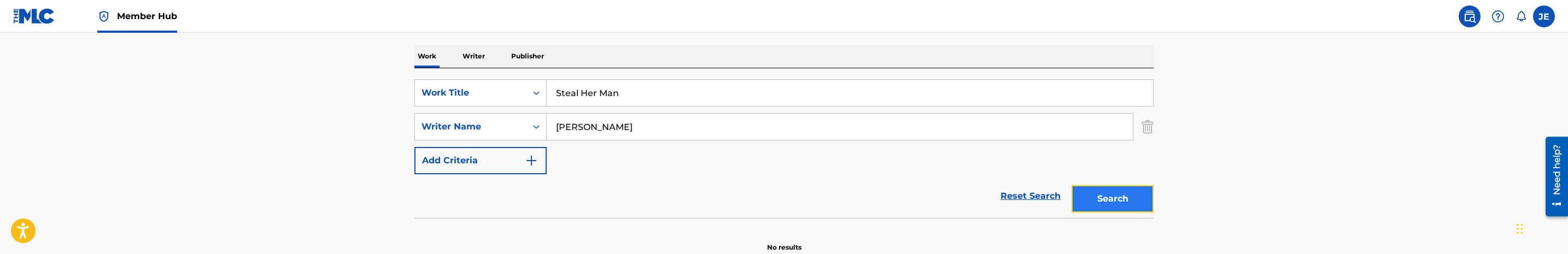
click at [1104, 192] on button "Search" at bounding box center [1112, 199] width 82 height 27
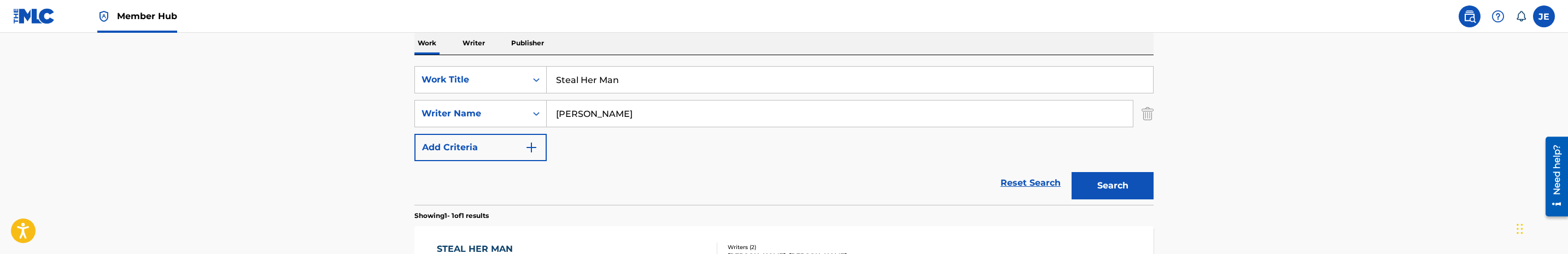
scroll to position [256, 0]
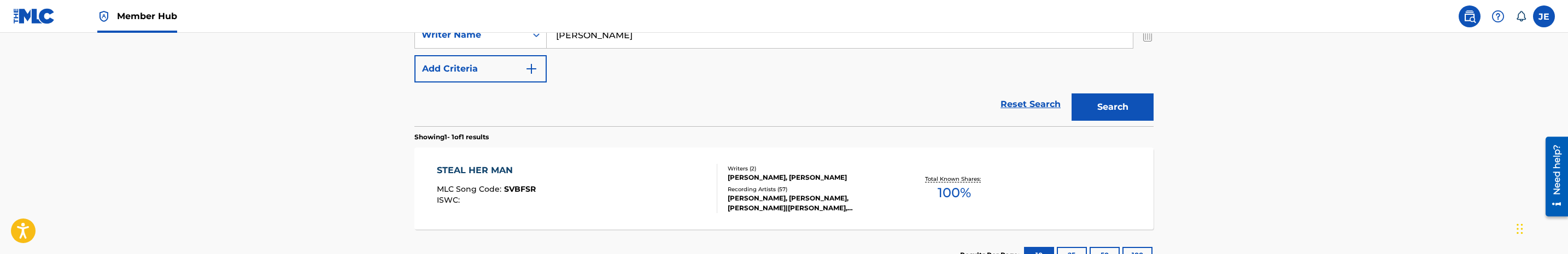
click at [645, 32] on nav "Member Hub JE [PERSON_NAME] [PERSON_NAME][EMAIL_ADDRESS][DOMAIN_NAME] Notificat…" at bounding box center [784, 16] width 1568 height 33
click at [645, 33] on input "[PERSON_NAME]" at bounding box center [840, 35] width 586 height 26
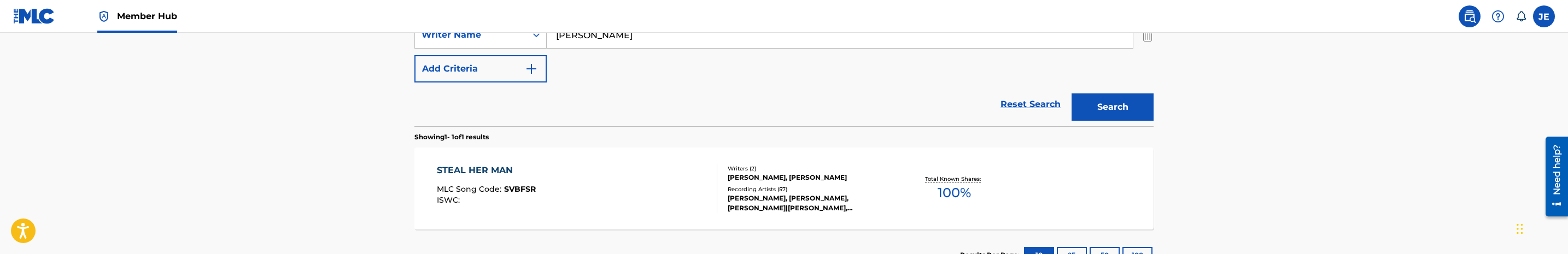
click at [645, 33] on input "[PERSON_NAME]" at bounding box center [840, 35] width 586 height 26
paste input "Tikeria Lashay"
click at [1071, 93] on button "Search" at bounding box center [1112, 107] width 82 height 27
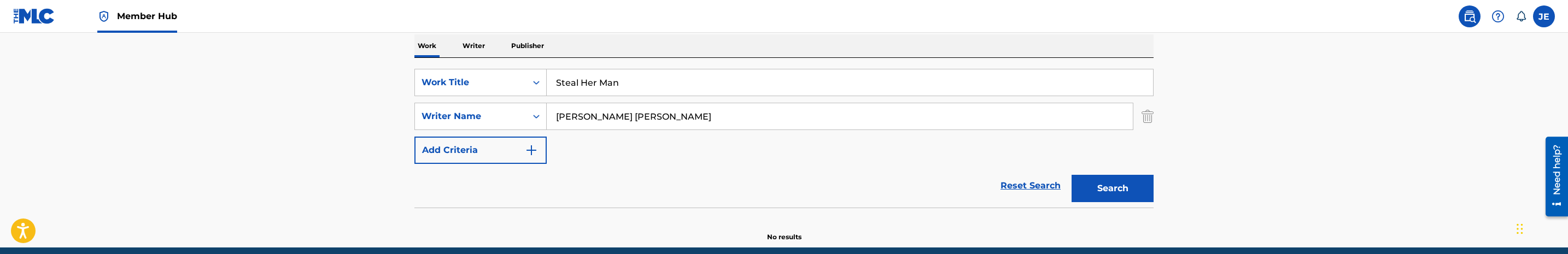
scroll to position [138, 0]
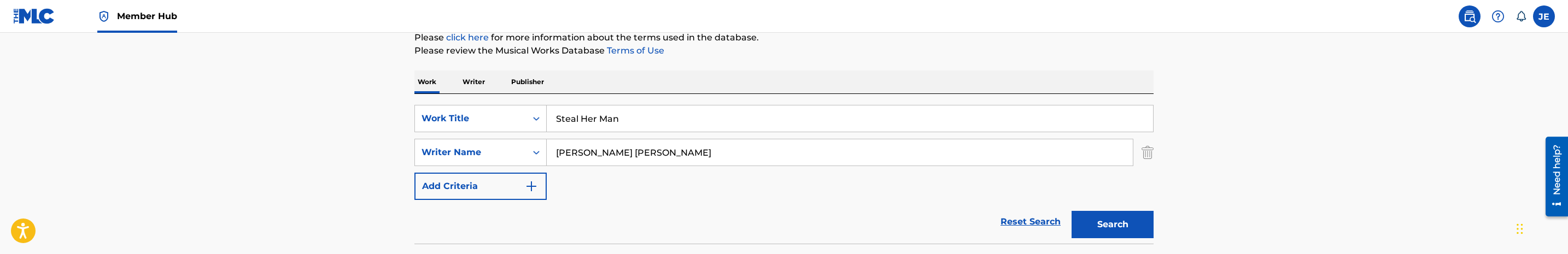
click at [728, 151] on input "[PERSON_NAME] [PERSON_NAME]" at bounding box center [840, 152] width 586 height 26
paste input "[PERSON_NAME] [PERSON_NAME]"
click at [1071, 211] on button "Search" at bounding box center [1112, 224] width 82 height 27
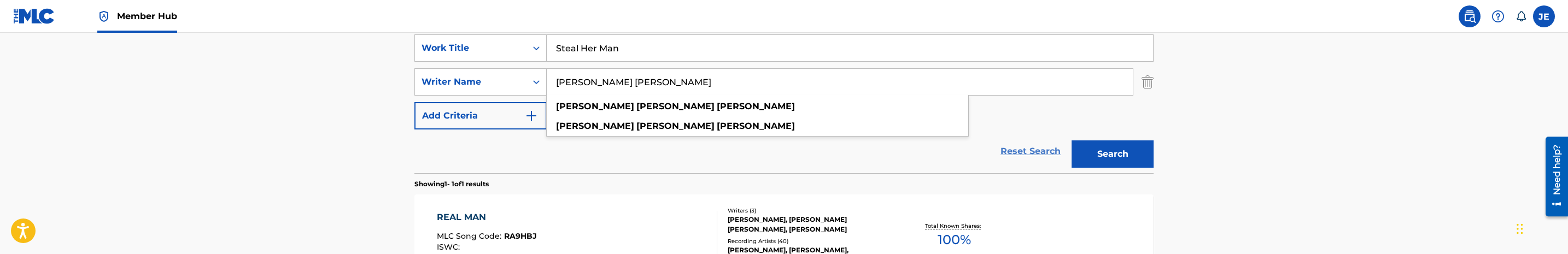
scroll to position [220, 0]
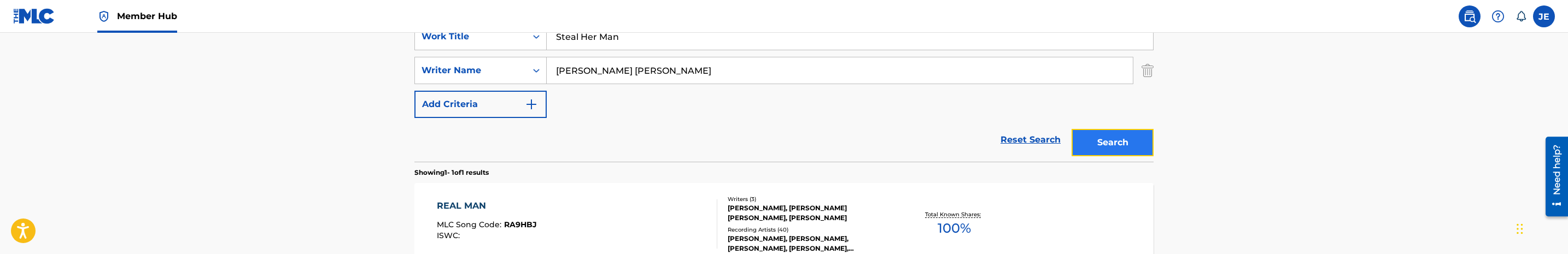
click at [1098, 148] on button "Search" at bounding box center [1112, 143] width 82 height 27
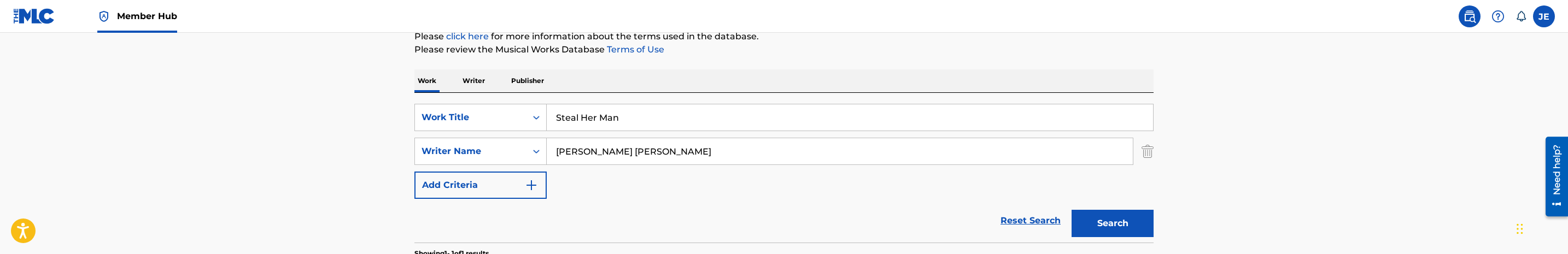
scroll to position [138, 0]
click at [696, 154] on input "[PERSON_NAME] [PERSON_NAME]" at bounding box center [840, 152] width 586 height 26
paste input "[PERSON_NAME]"
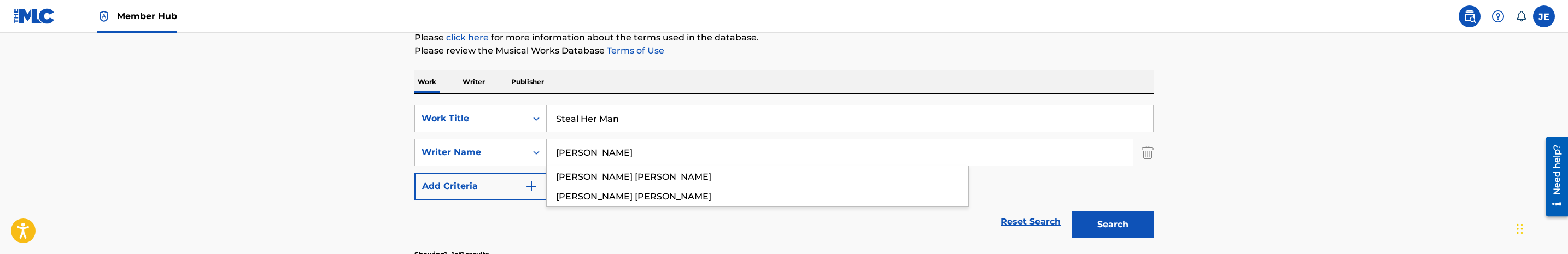
type input "[PERSON_NAME]"
click at [1071, 211] on button "Search" at bounding box center [1112, 224] width 82 height 27
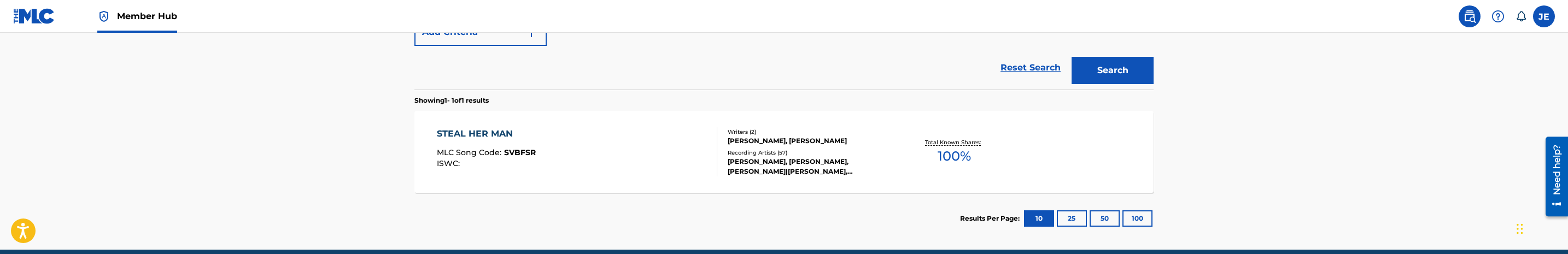
scroll to position [302, 0]
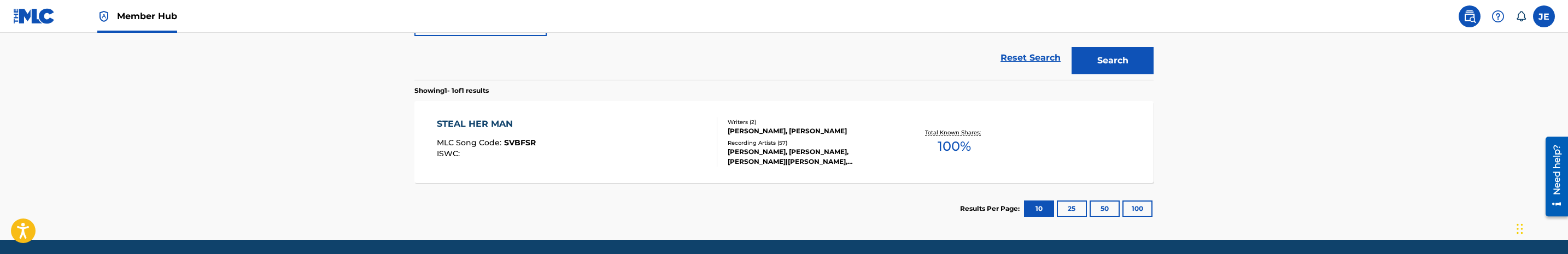
click at [681, 156] on div "STEAL HER MAN MLC Song Code : SVBFSR ISWC :" at bounding box center [577, 142] width 281 height 49
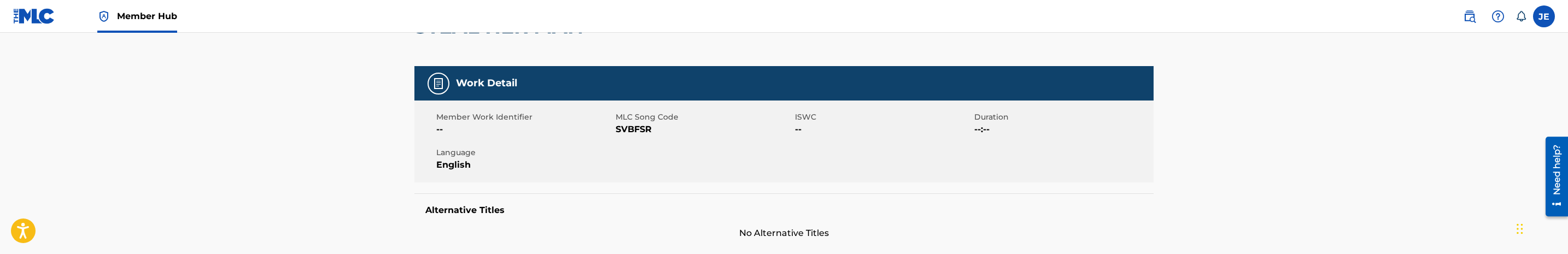
scroll to position [164, 0]
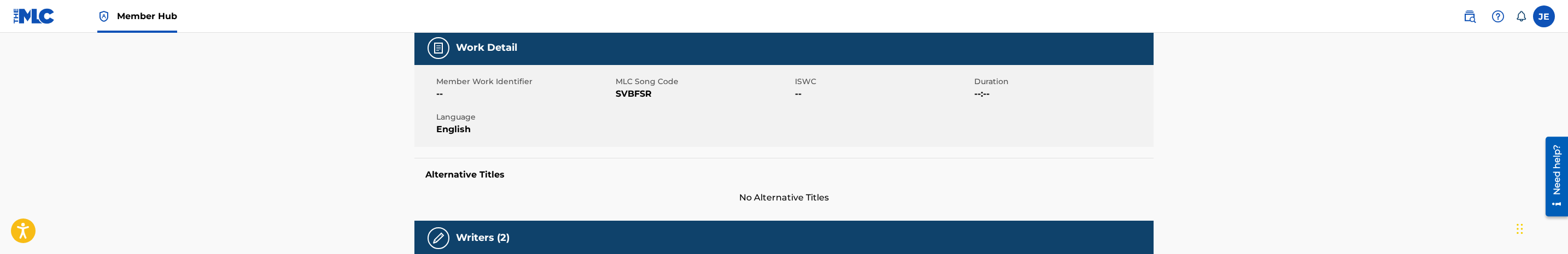
click at [643, 98] on span "SVBFSR" at bounding box center [704, 94] width 176 height 13
copy span "SVBFSR"
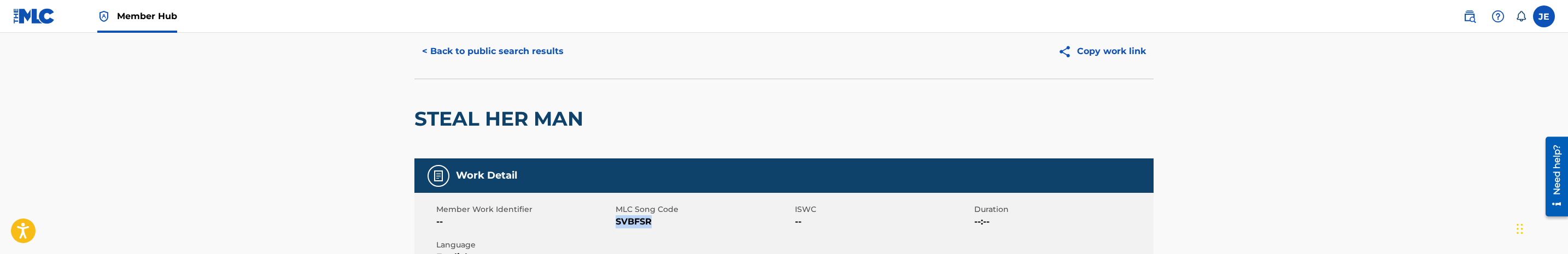
scroll to position [0, 0]
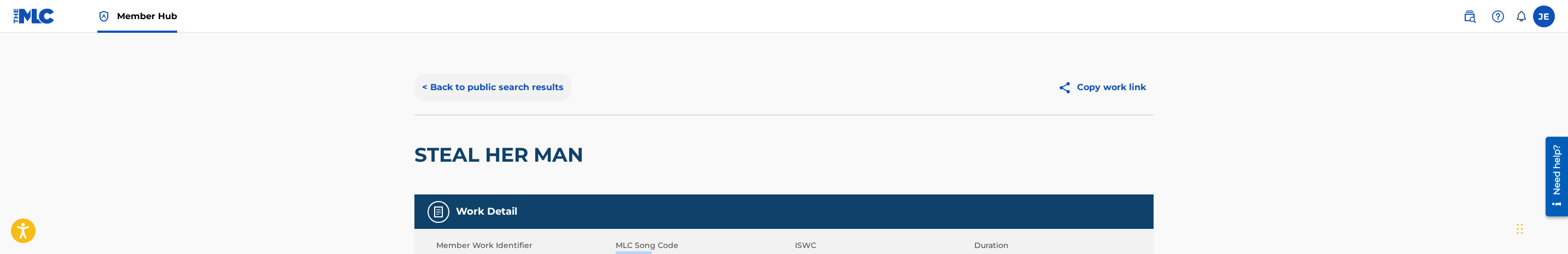
click at [544, 90] on button "< Back to public search results" at bounding box center [493, 87] width 157 height 27
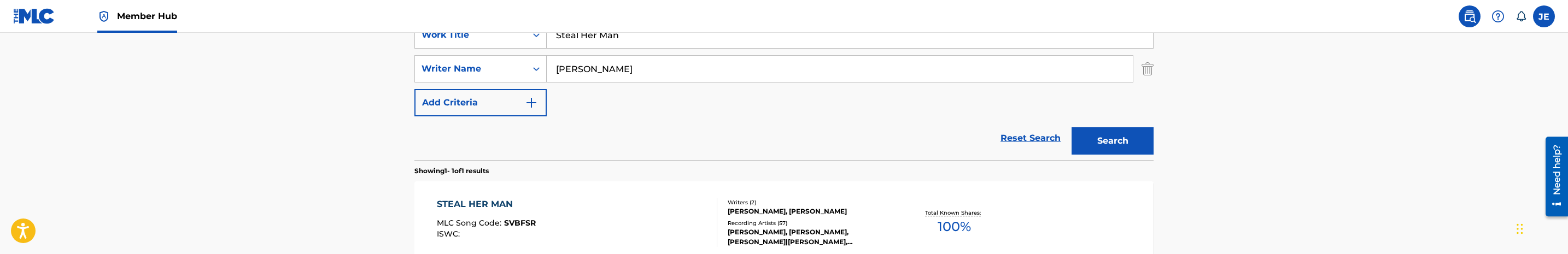
scroll to position [177, 0]
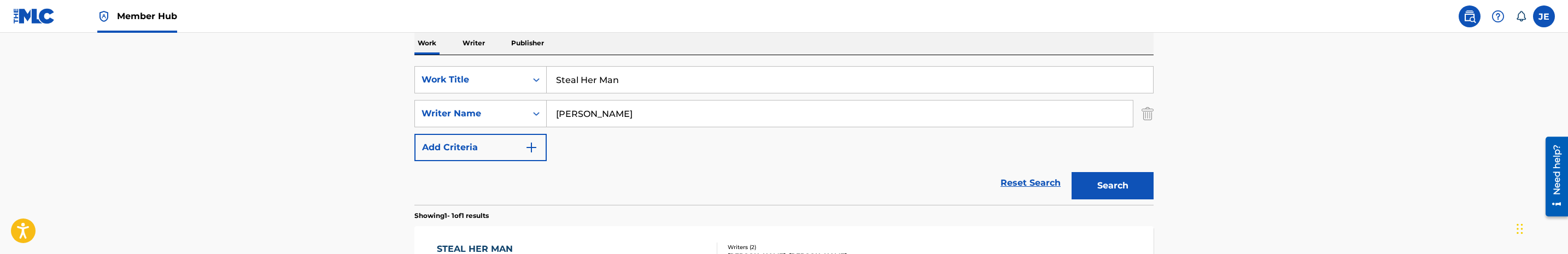
click at [628, 90] on input "Steal Her Man" at bounding box center [850, 80] width 606 height 26
paste input "Wedgie"
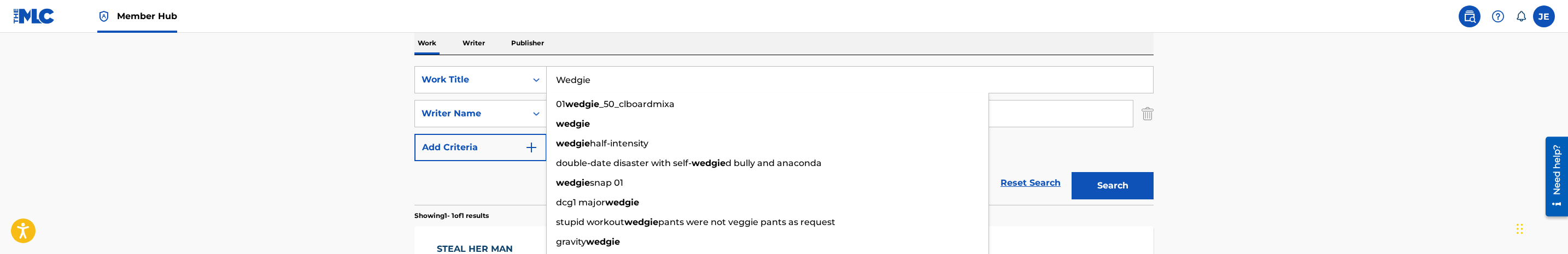
type input "Wedgie"
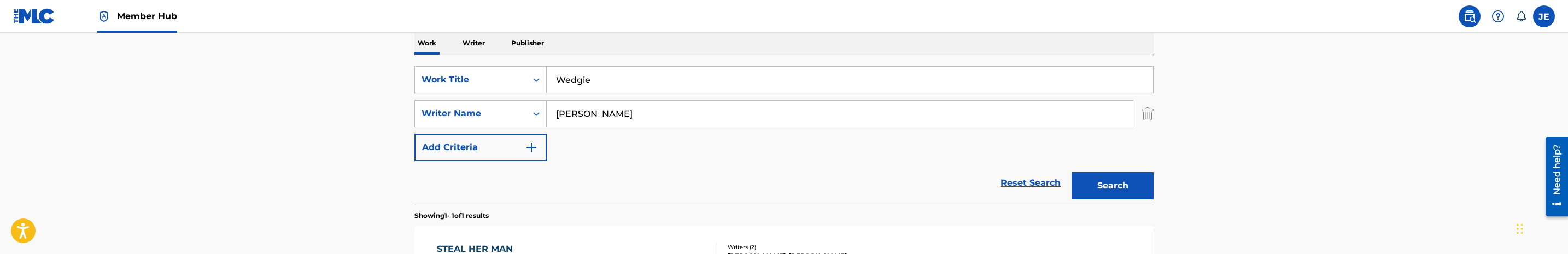
click at [1165, 108] on div "The MLC Public Work Search The accuracy and completeness of The MLC's data is d…" at bounding box center [784, 121] width 765 height 476
click at [1107, 183] on button "Search" at bounding box center [1112, 186] width 82 height 27
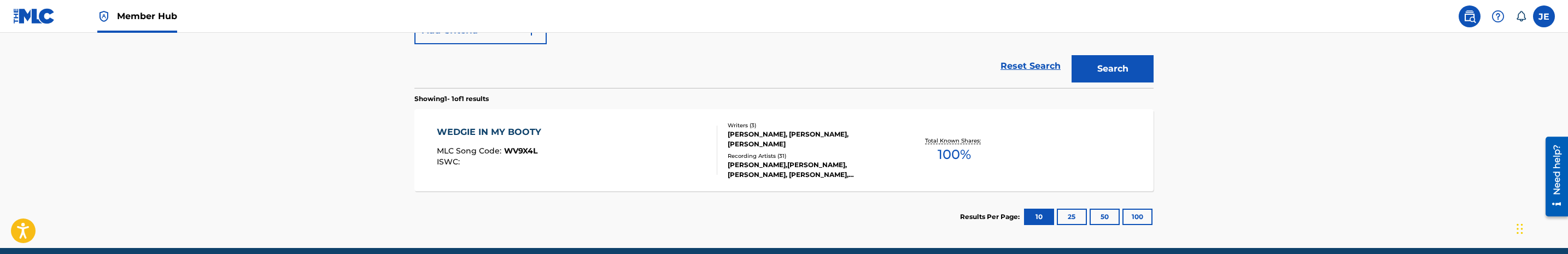
scroll to position [259, 0]
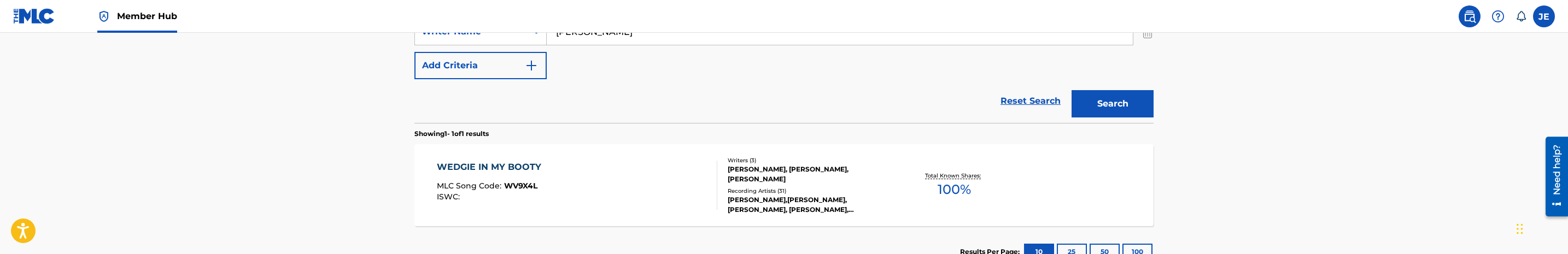
click at [672, 39] on input "[PERSON_NAME]" at bounding box center [840, 32] width 586 height 26
paste input "Tikeria Lashay"
click at [1071, 90] on button "Search" at bounding box center [1112, 104] width 82 height 27
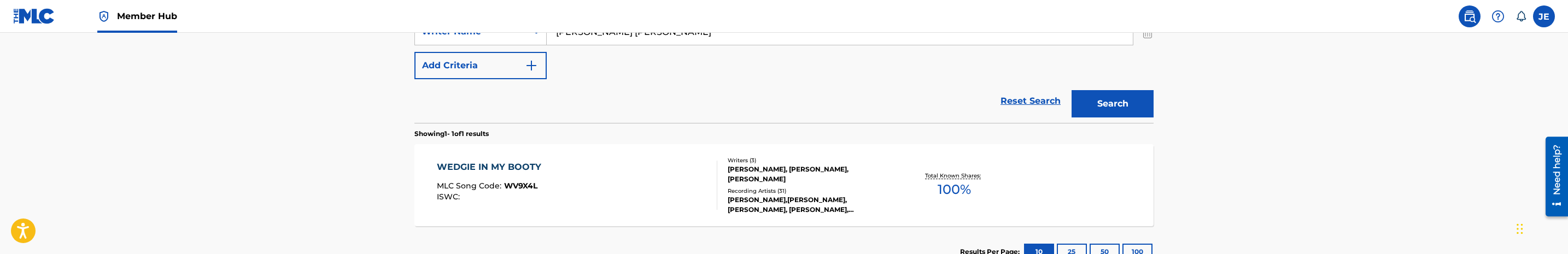
scroll to position [256, 0]
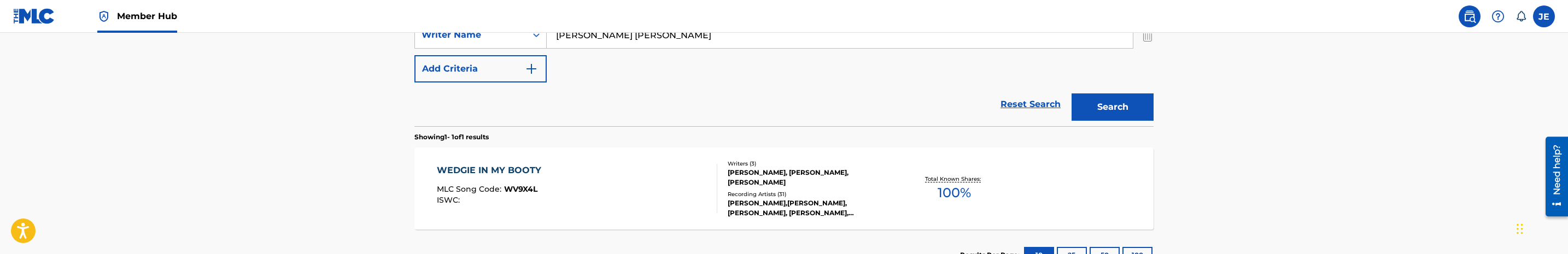
click at [686, 38] on input "[PERSON_NAME] [PERSON_NAME]" at bounding box center [840, 35] width 586 height 26
paste input "[PERSON_NAME] [PERSON_NAME]"
click at [1071, 93] on button "Search" at bounding box center [1112, 107] width 82 height 27
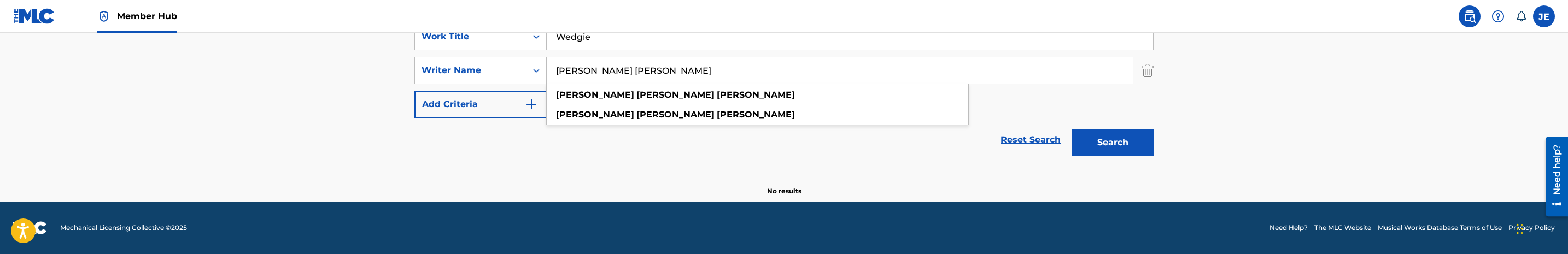
scroll to position [220, 0]
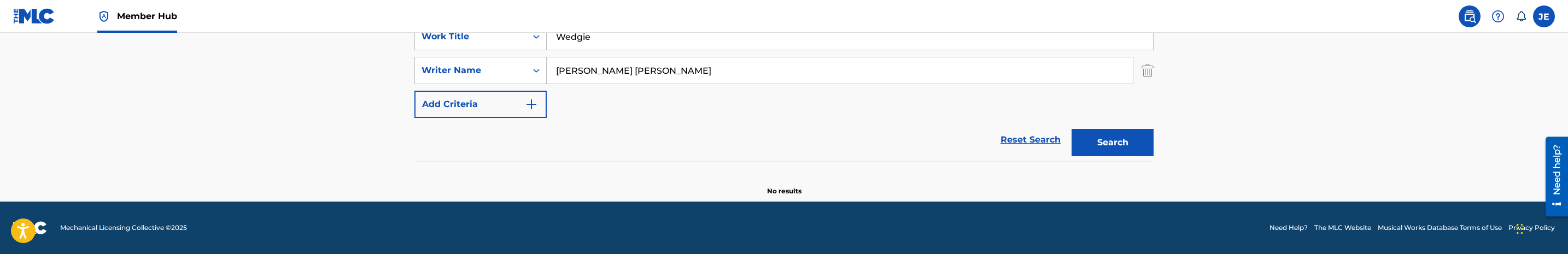
click at [653, 66] on input "[PERSON_NAME] [PERSON_NAME]" at bounding box center [840, 70] width 586 height 26
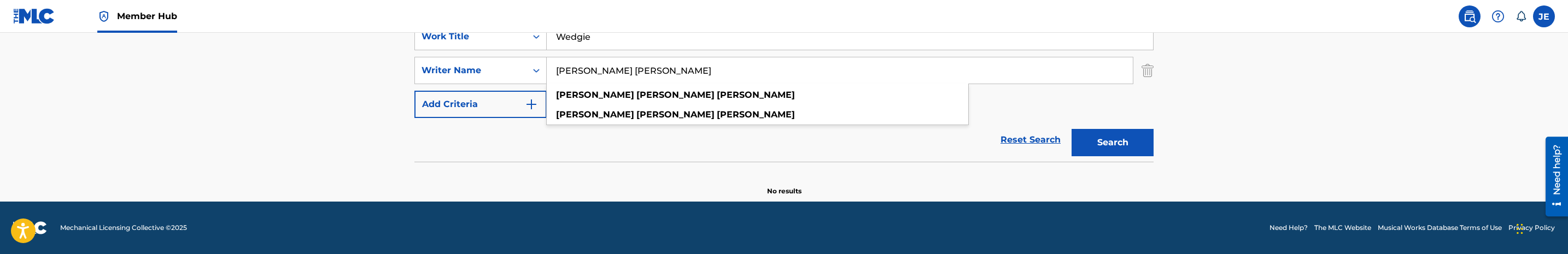
click at [653, 66] on input "[PERSON_NAME] [PERSON_NAME]" at bounding box center [840, 70] width 586 height 26
paste input "[PERSON_NAME] [PERSON_NAME]"
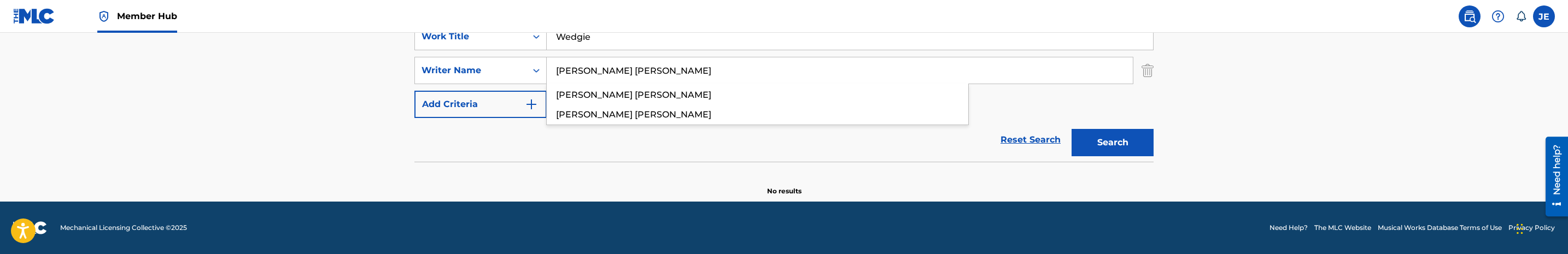
type input "[PERSON_NAME] [PERSON_NAME]"
click at [1071, 129] on button "Search" at bounding box center [1112, 143] width 82 height 27
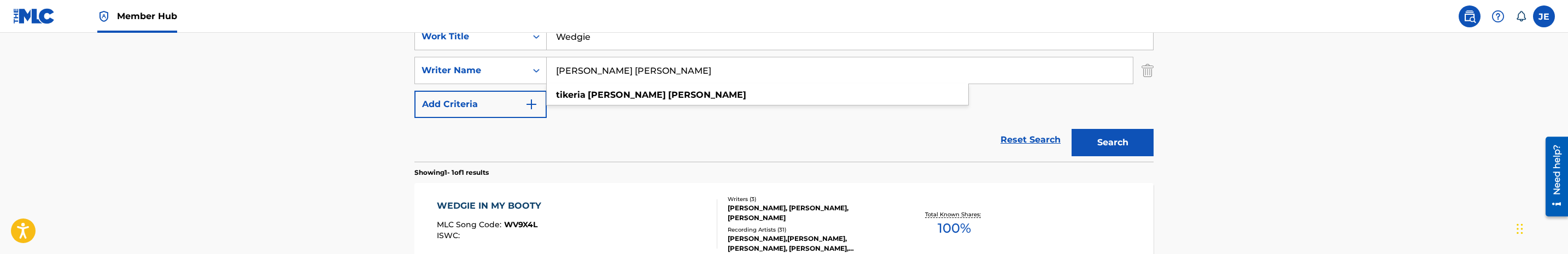
click at [581, 206] on div "WEDGIE IN MY BOOTY MLC Song Code : WV9X4L ISWC :" at bounding box center [577, 224] width 281 height 49
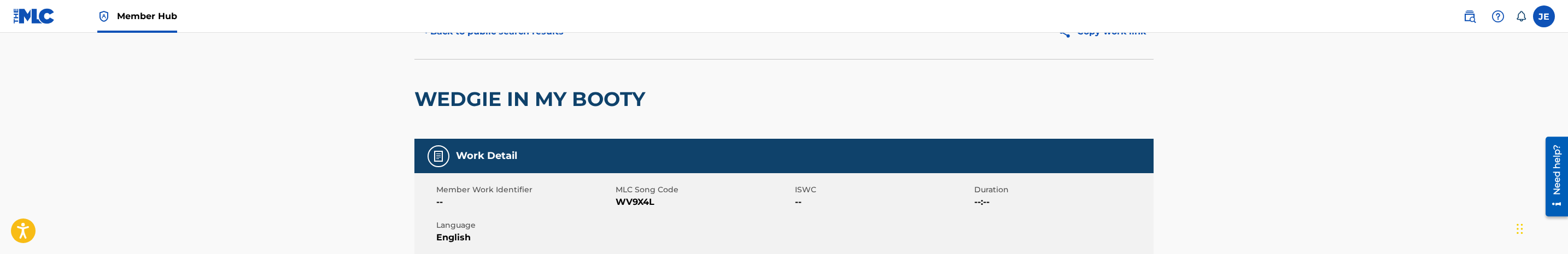
scroll to position [82, 0]
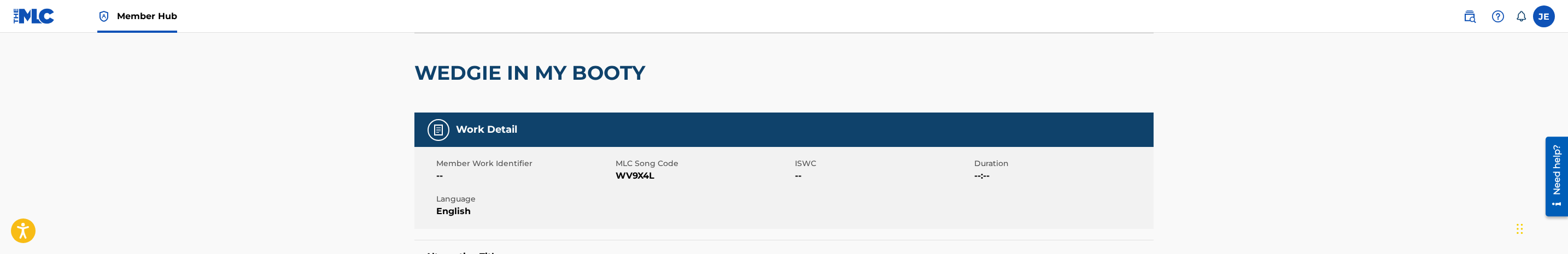
click at [648, 174] on span "WV9X4L" at bounding box center [704, 176] width 176 height 13
copy span "WV9X4L"
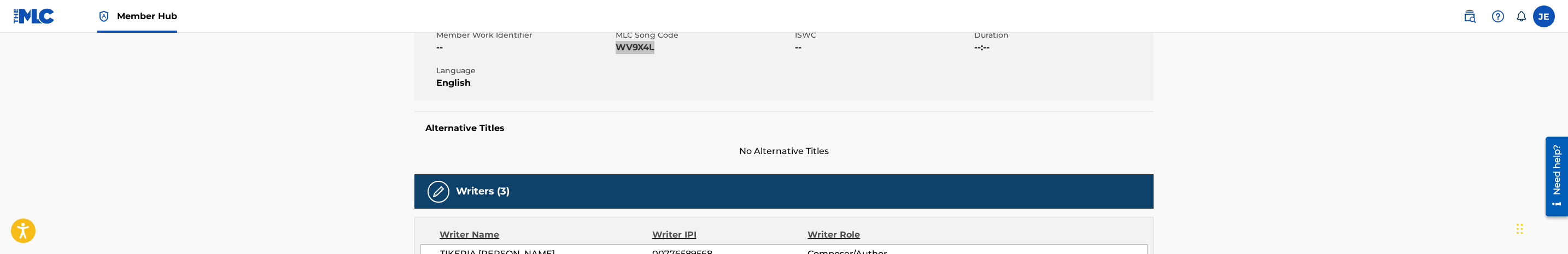
scroll to position [0, 0]
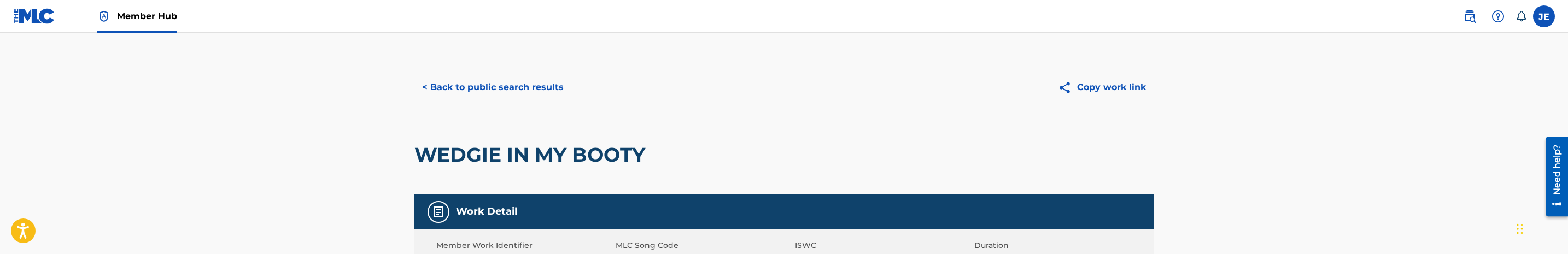
click at [489, 105] on div "< Back to public search results Copy work link" at bounding box center [784, 87] width 739 height 55
click at [496, 89] on button "< Back to public search results" at bounding box center [493, 87] width 157 height 27
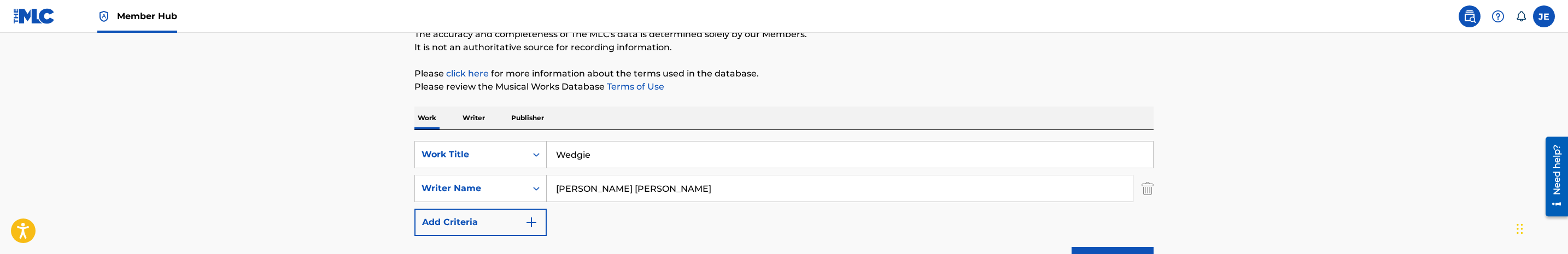
scroll to position [57, 0]
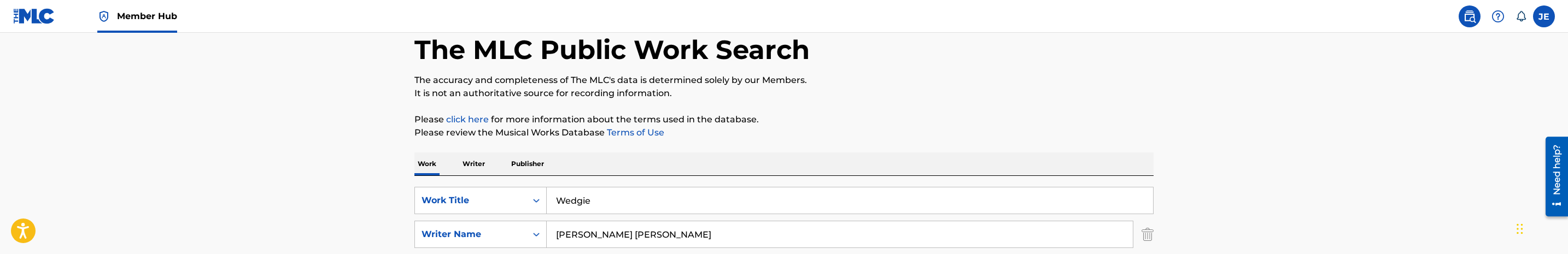
click at [479, 161] on p "Writer" at bounding box center [474, 164] width 29 height 23
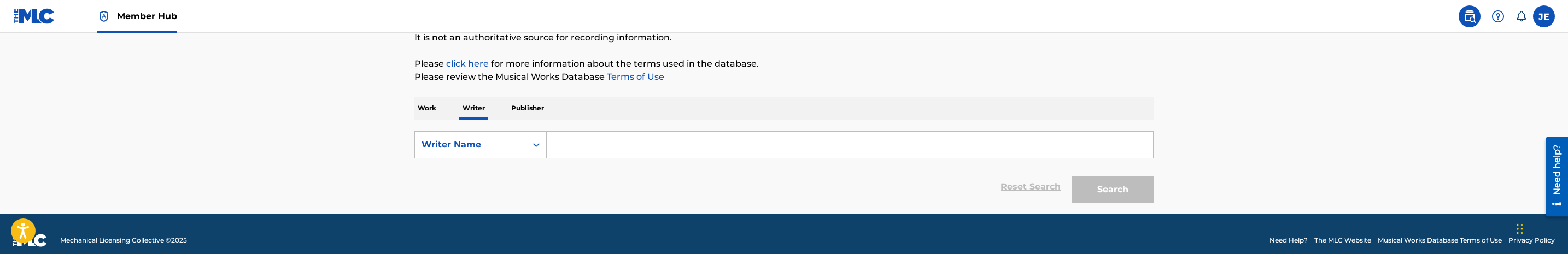
scroll to position [125, 0]
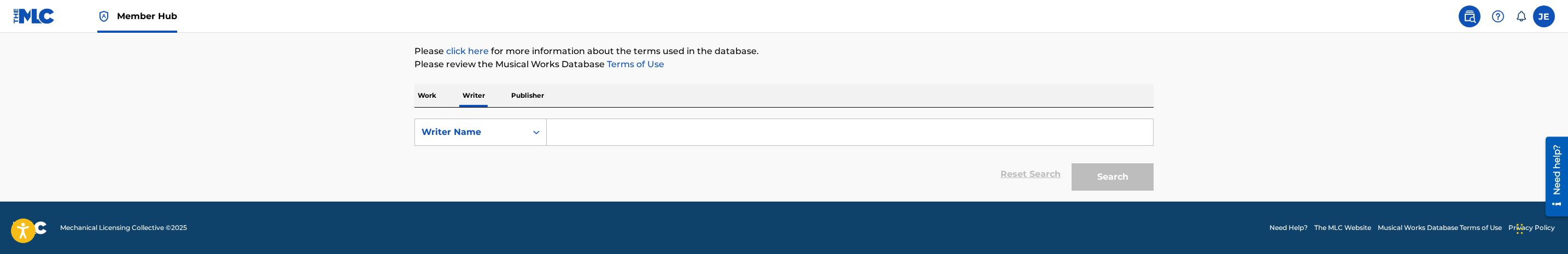
click at [607, 141] on input "Search Form" at bounding box center [850, 132] width 606 height 26
click at [656, 129] on input "Search Form" at bounding box center [850, 132] width 606 height 26
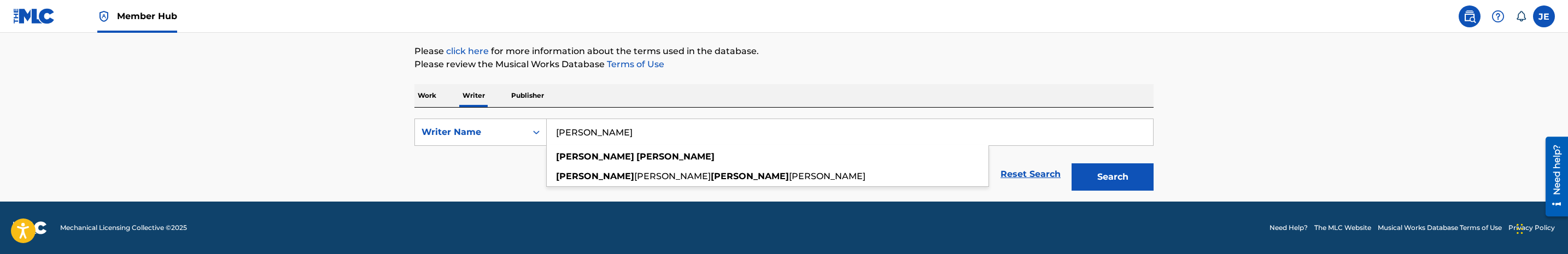
type input "[PERSON_NAME]"
click at [1071, 163] on button "Search" at bounding box center [1112, 177] width 82 height 27
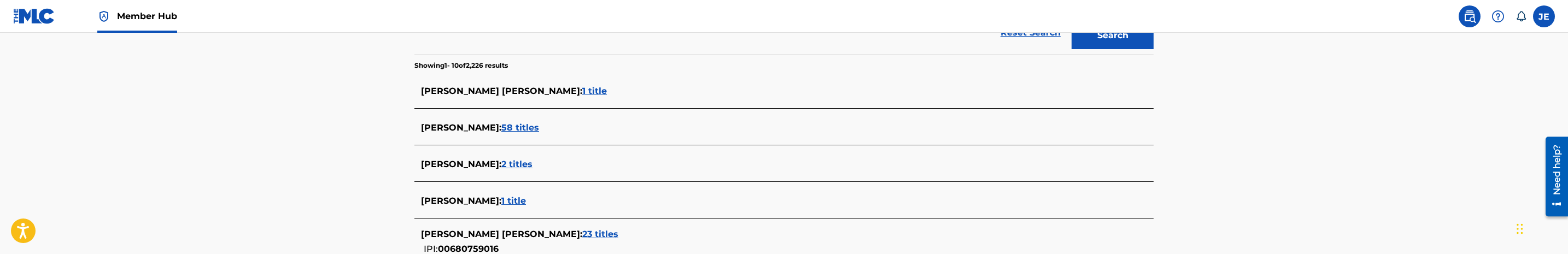
scroll to position [289, 0]
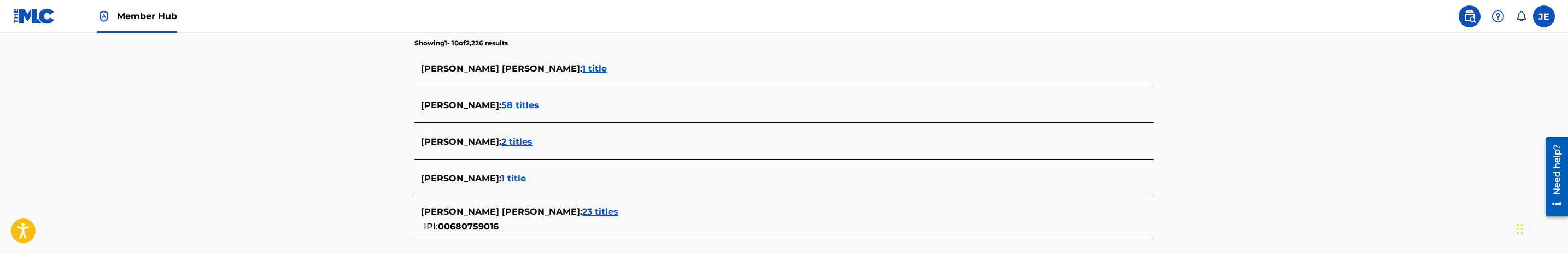
click at [553, 210] on span "[PERSON_NAME] [PERSON_NAME] :" at bounding box center [501, 212] width 161 height 10
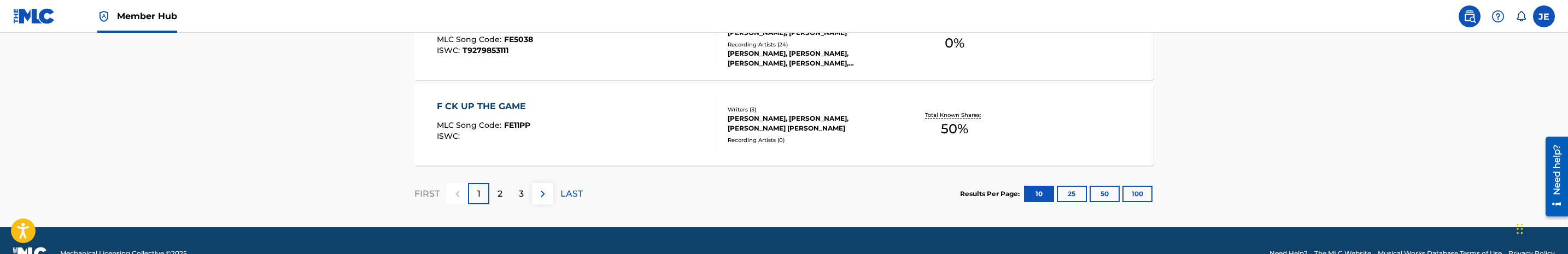
scroll to position [1084, 0]
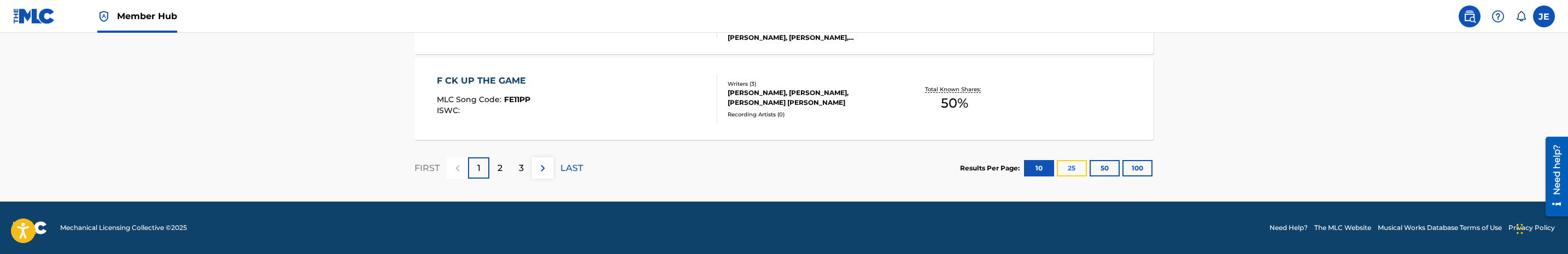
click at [1067, 172] on button "25" at bounding box center [1071, 168] width 30 height 16
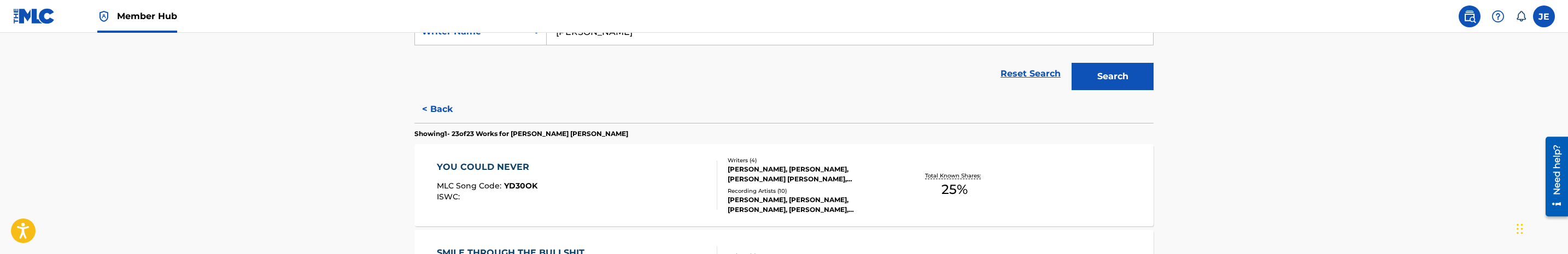
scroll to position [264, 0]
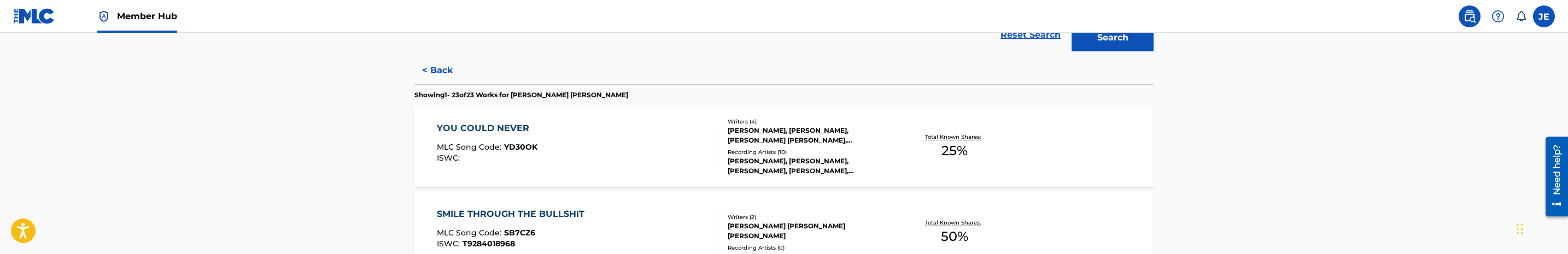
click at [712, 169] on div at bounding box center [712, 146] width 9 height 49
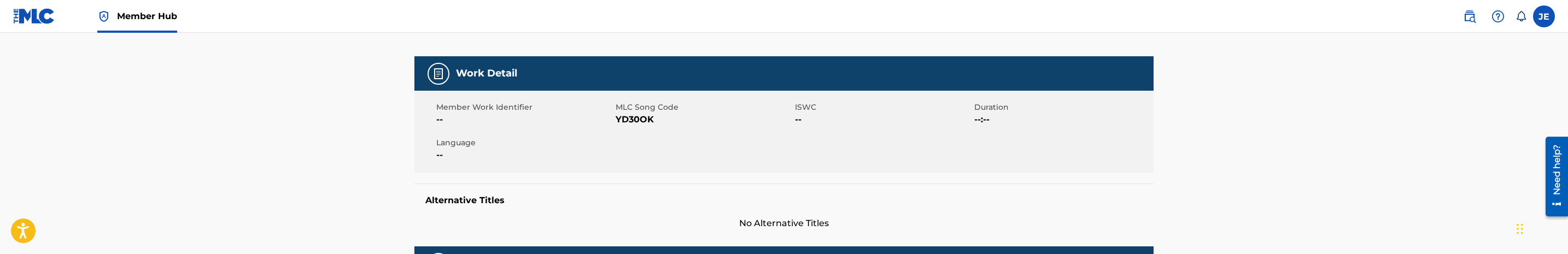
scroll to position [164, 0]
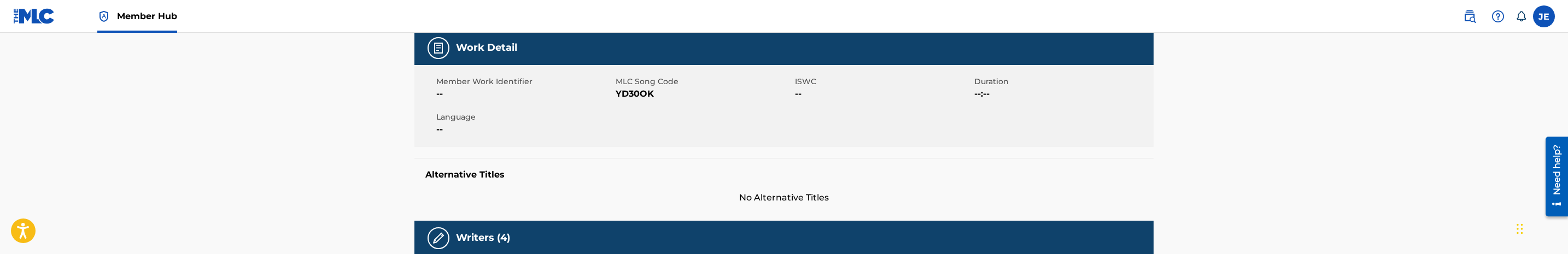
click at [645, 91] on span "YD30OK" at bounding box center [704, 94] width 176 height 13
copy span "YD30OK"
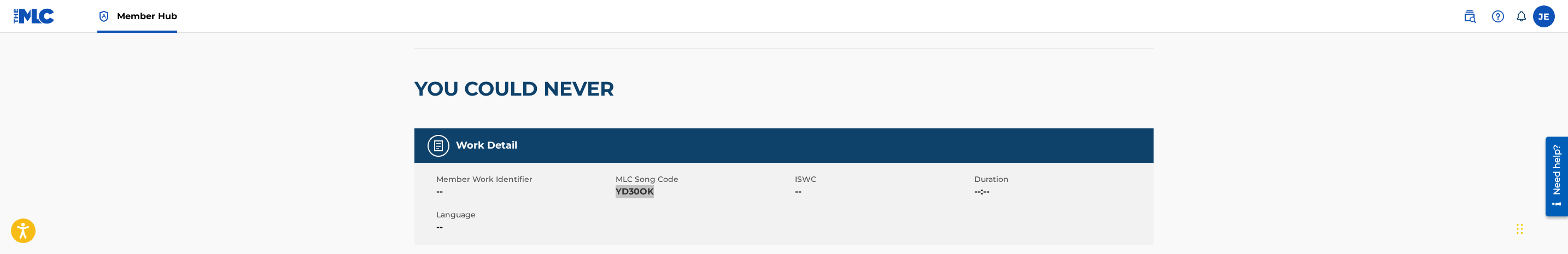
scroll to position [0, 0]
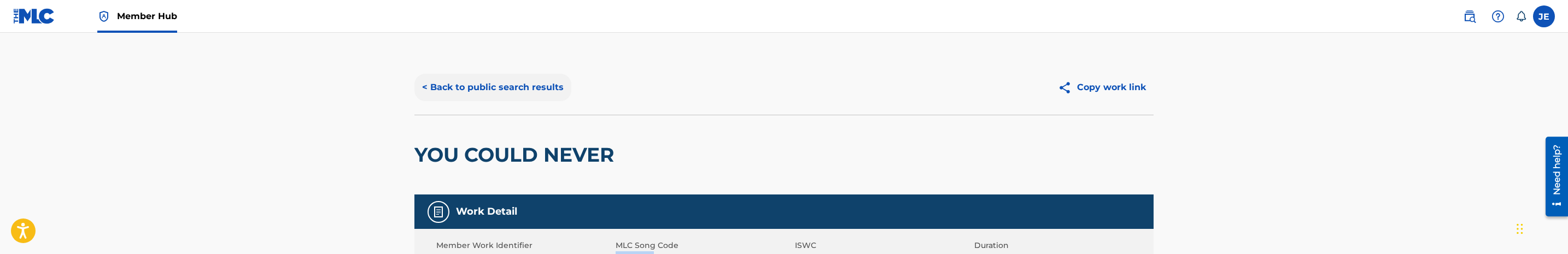
click at [501, 95] on button "< Back to public search results" at bounding box center [493, 87] width 157 height 27
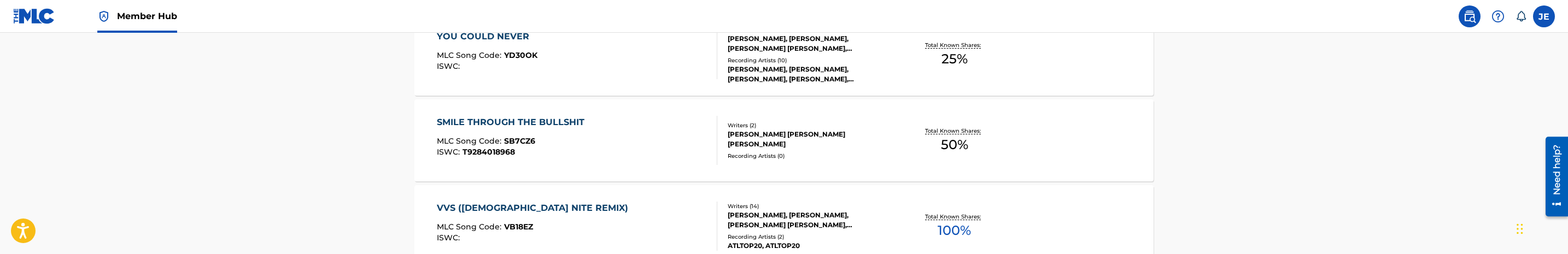
scroll to position [404, 0]
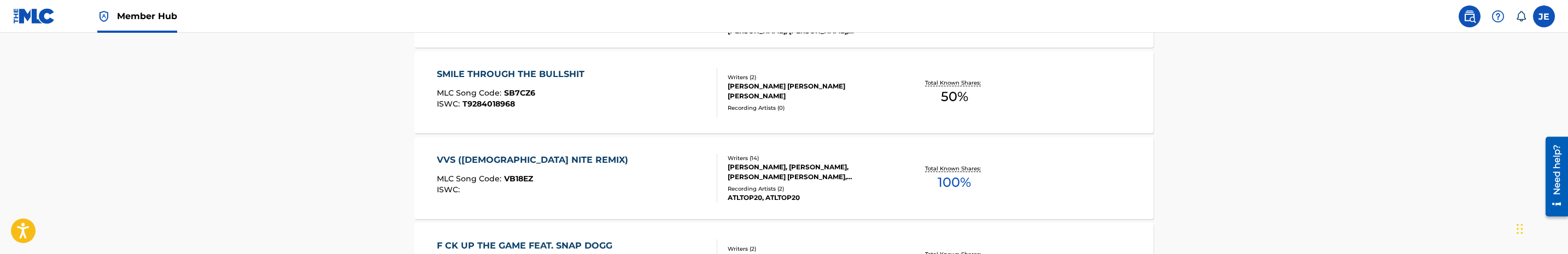
click at [631, 114] on div "SMILE THROUGH THE BULLSHIT MLC Song Code : SB7CZ6 ISWC : T9284018968" at bounding box center [577, 92] width 281 height 49
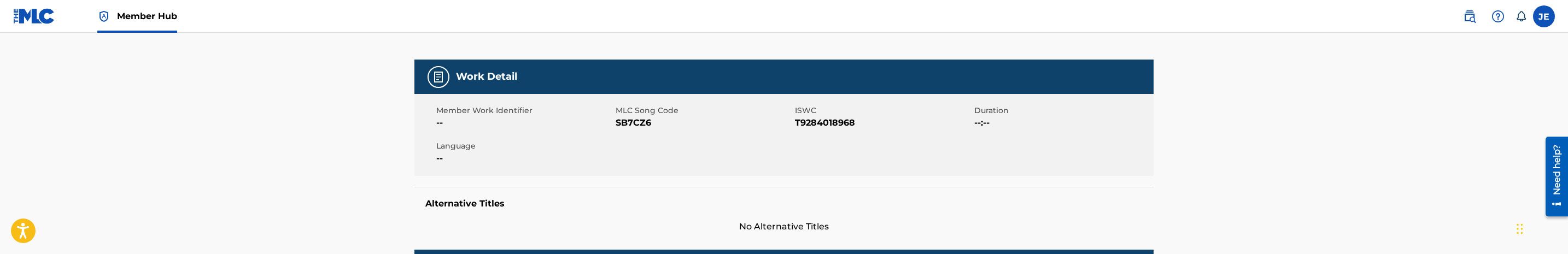
scroll to position [164, 0]
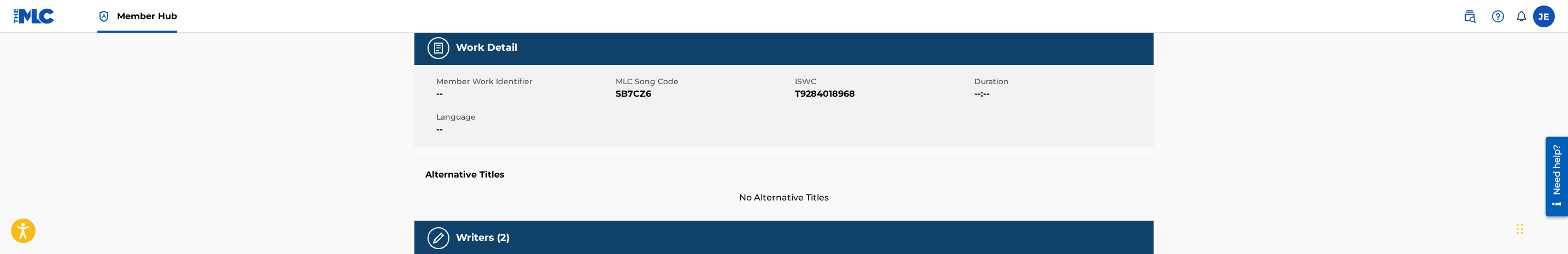
click at [640, 93] on span "SB7CZ6" at bounding box center [704, 94] width 176 height 13
copy span "SB7CZ6"
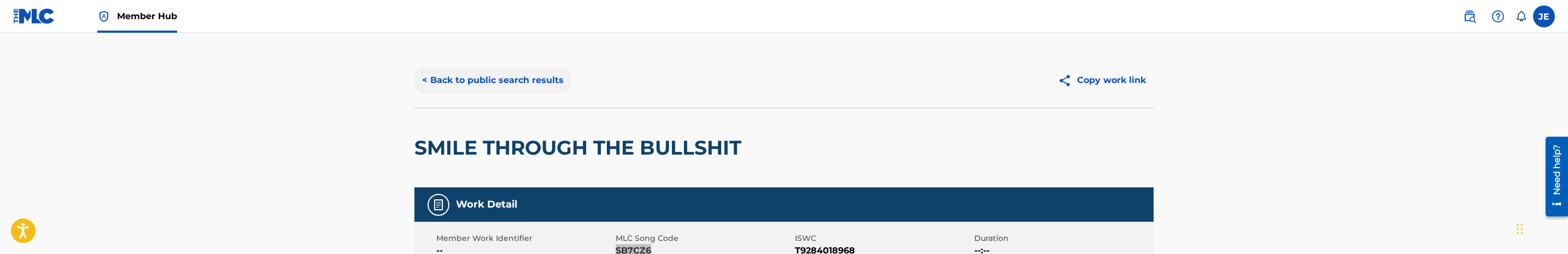
scroll to position [0, 0]
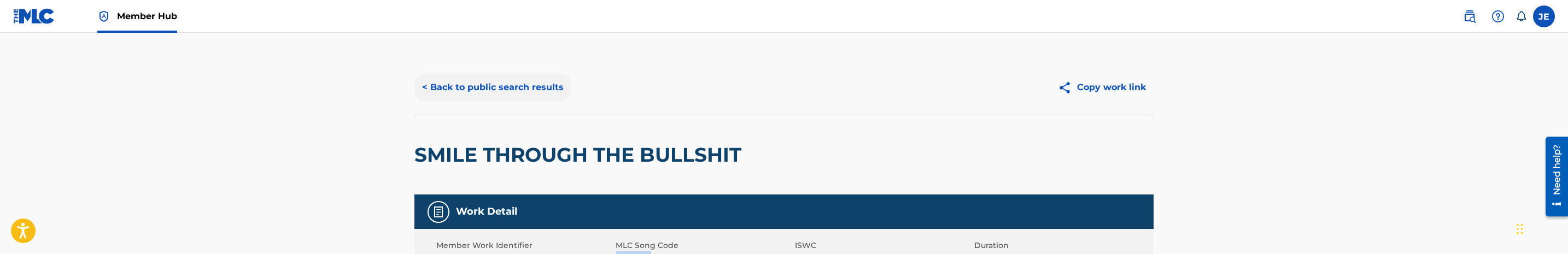
click at [528, 86] on button "< Back to public search results" at bounding box center [493, 87] width 157 height 27
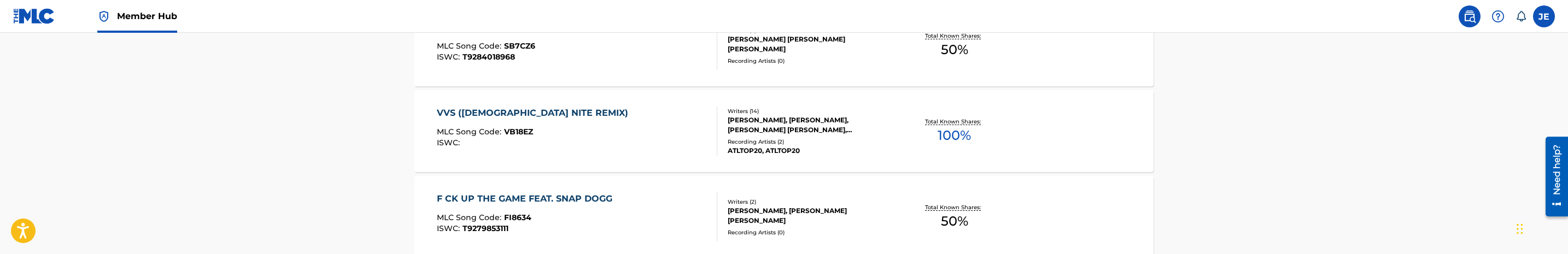
scroll to position [485, 0]
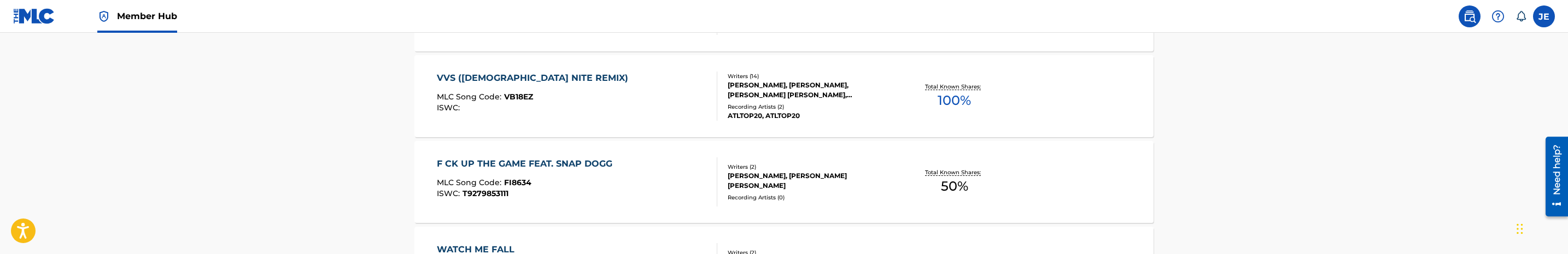
click at [641, 127] on div "VVS ([DEMOGRAPHIC_DATA] NITE REMIX) MLC Song Code : VB18EZ ISWC : Writers ( 14 …" at bounding box center [784, 96] width 739 height 82
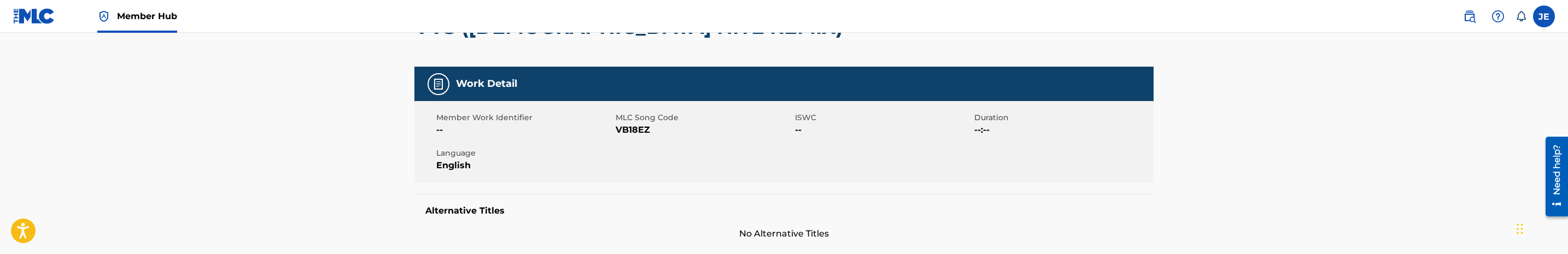
scroll to position [164, 0]
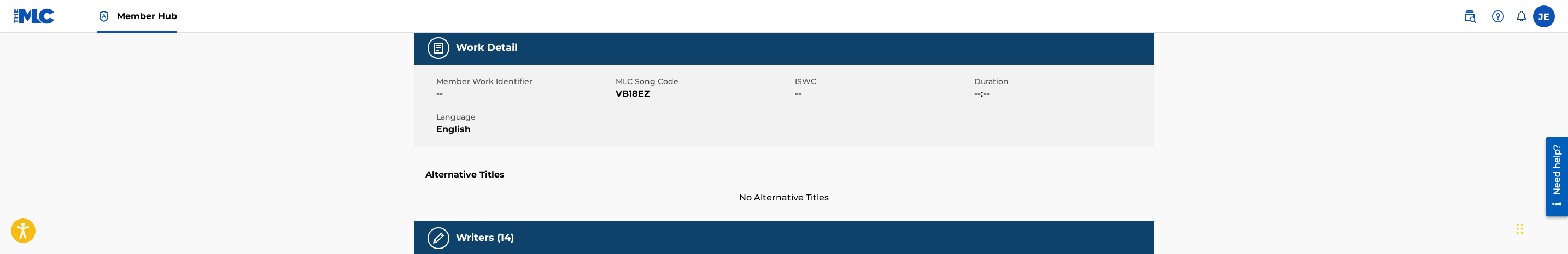
click at [632, 86] on span "MLC Song Code" at bounding box center [704, 82] width 176 height 12
click at [633, 90] on span "VB18EZ" at bounding box center [704, 94] width 176 height 13
copy span "VB18EZ"
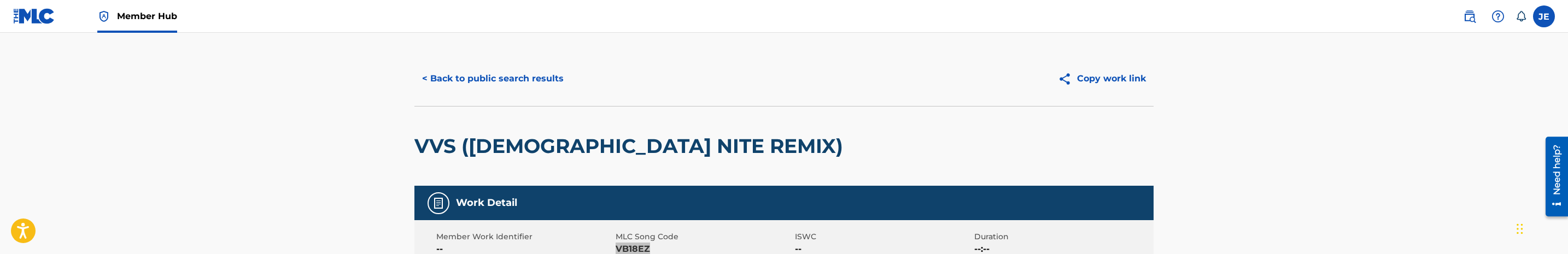
scroll to position [0, 0]
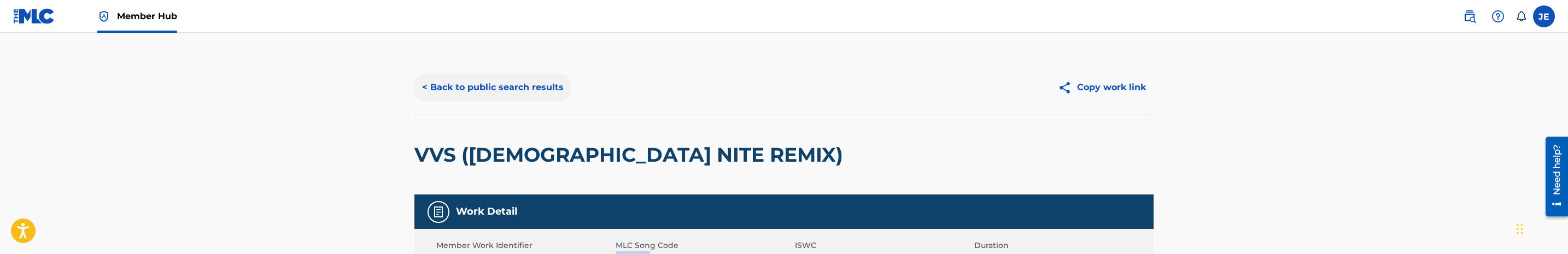
click at [489, 89] on button "< Back to public search results" at bounding box center [493, 87] width 157 height 27
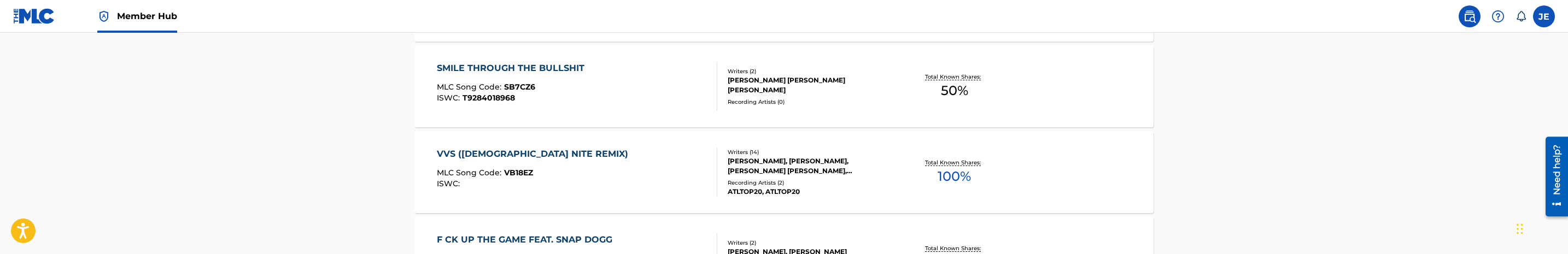
scroll to position [492, 0]
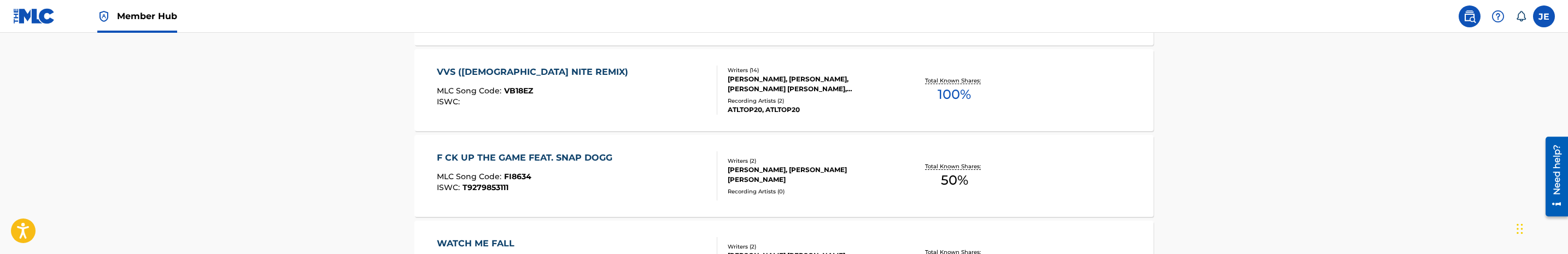
click at [635, 179] on div "F CK UP THE GAME FEAT. SNAP DOGG MLC Song Code : FI8634 ISWC : T9279853111" at bounding box center [577, 176] width 281 height 49
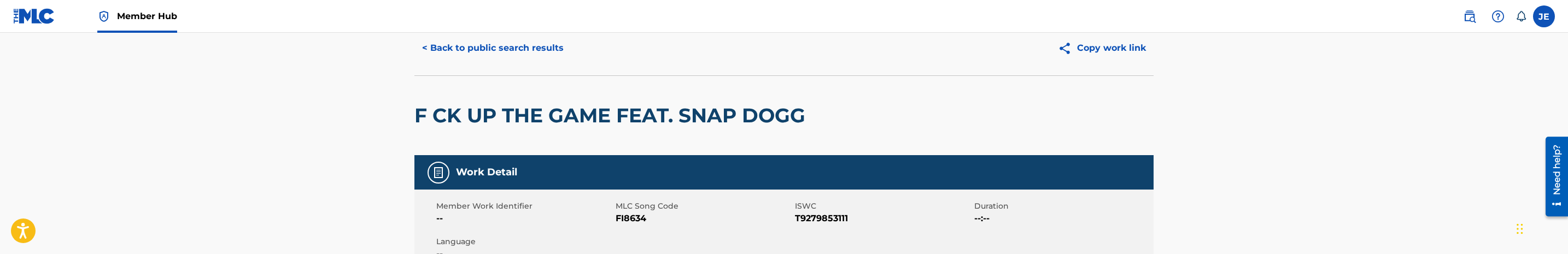
scroll to position [82, 0]
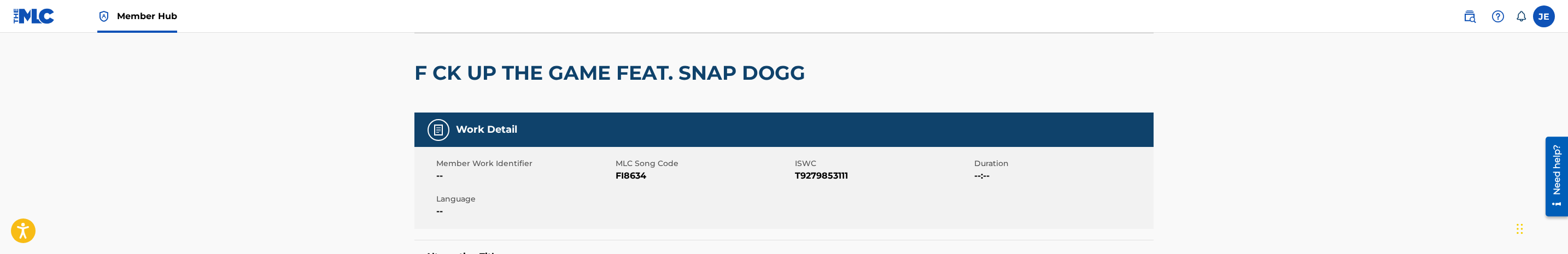
click at [627, 172] on span "FI8634" at bounding box center [704, 176] width 176 height 13
copy span "FI8634"
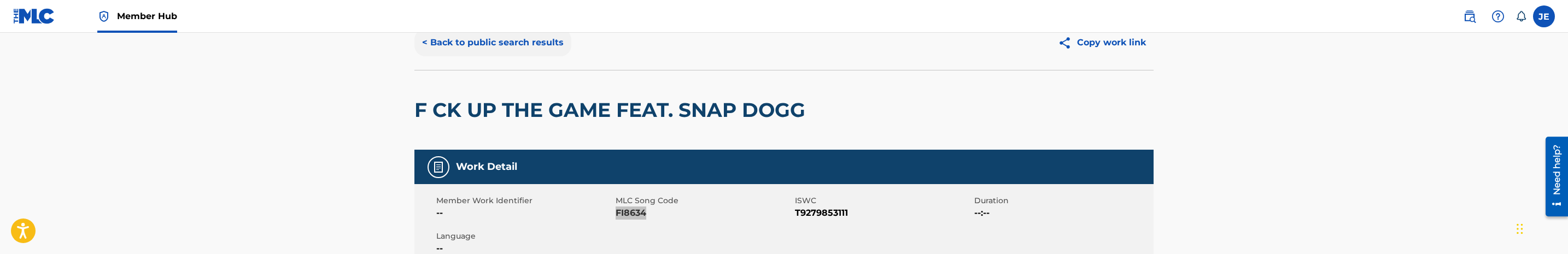
scroll to position [0, 0]
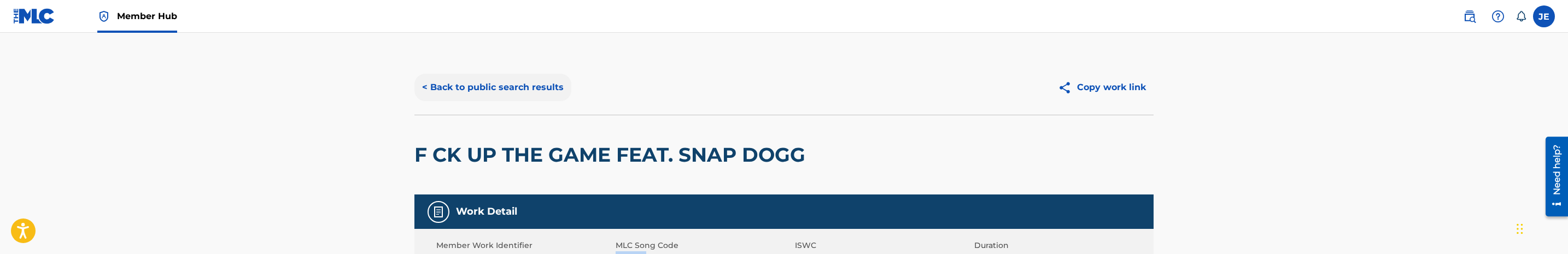
click at [477, 87] on button "< Back to public search results" at bounding box center [493, 87] width 157 height 27
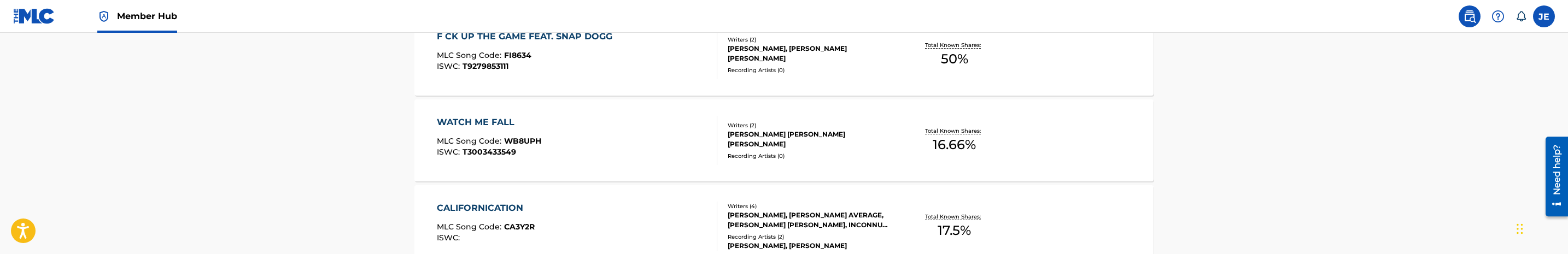
scroll to position [649, 0]
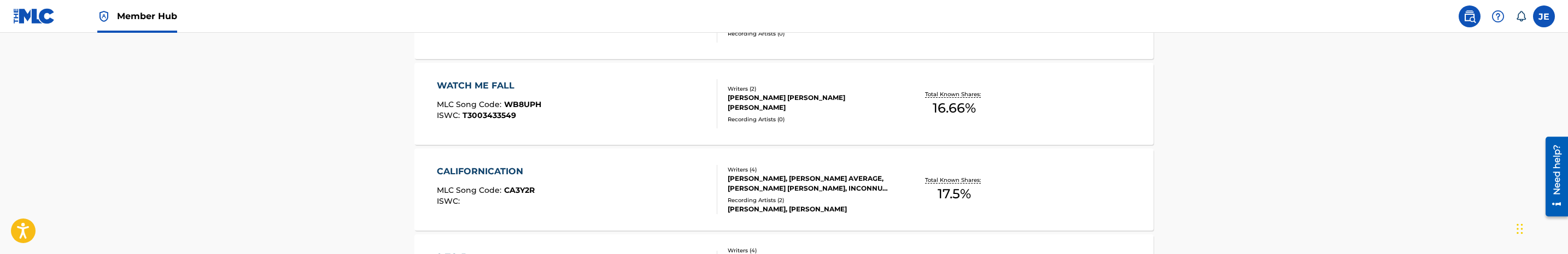
click at [673, 91] on div "WATCH ME FALL MLC Song Code : WB8UPH ISWC : T3003433549" at bounding box center [577, 104] width 281 height 49
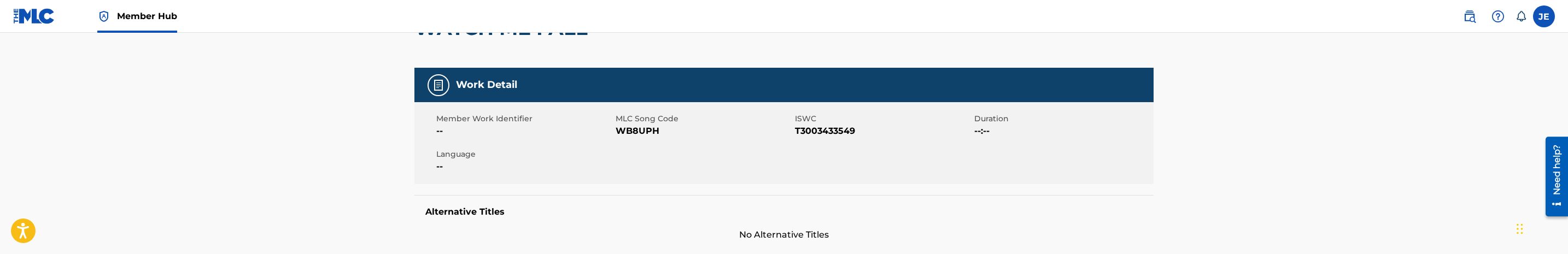
scroll to position [164, 0]
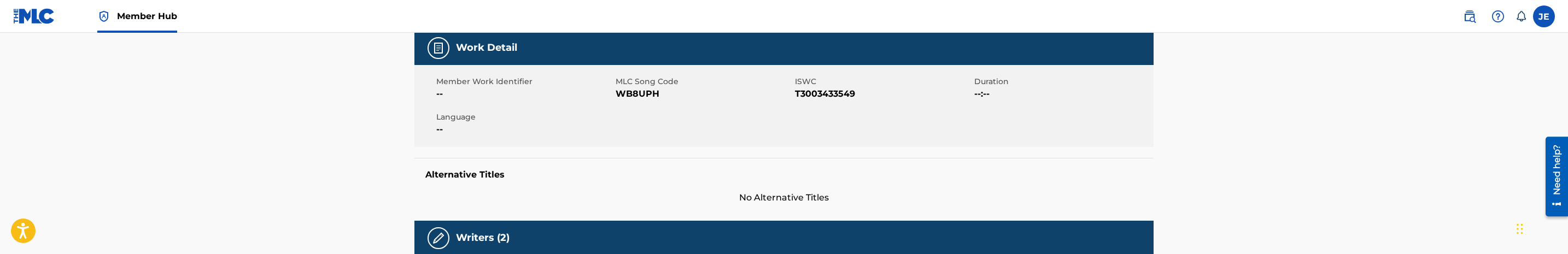
click at [641, 94] on span "WB8UPH" at bounding box center [704, 94] width 176 height 13
copy span "WB8UPH"
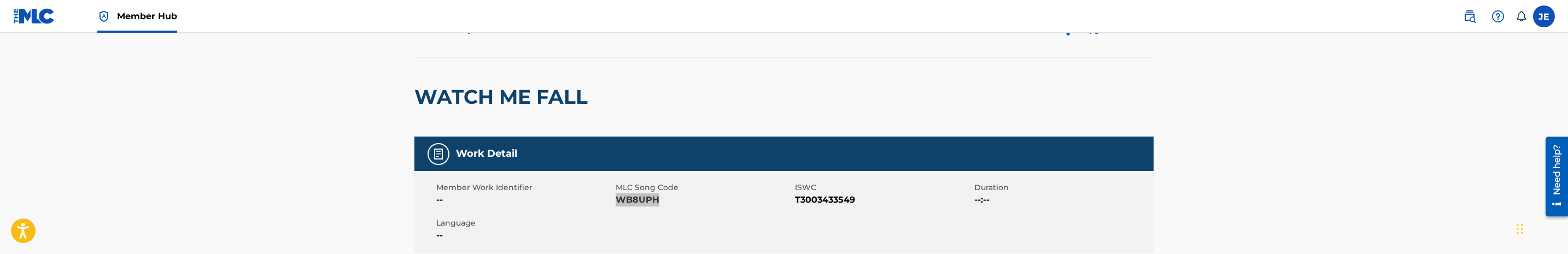
scroll to position [0, 0]
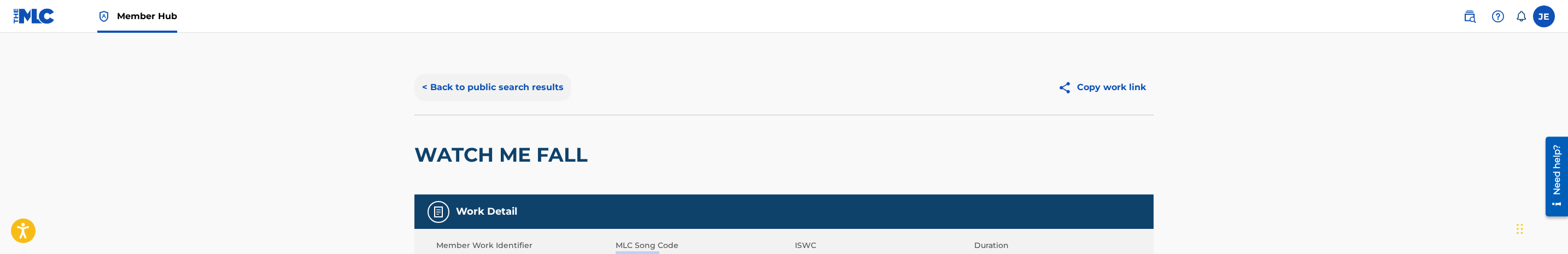
click at [471, 76] on button "< Back to public search results" at bounding box center [493, 87] width 157 height 27
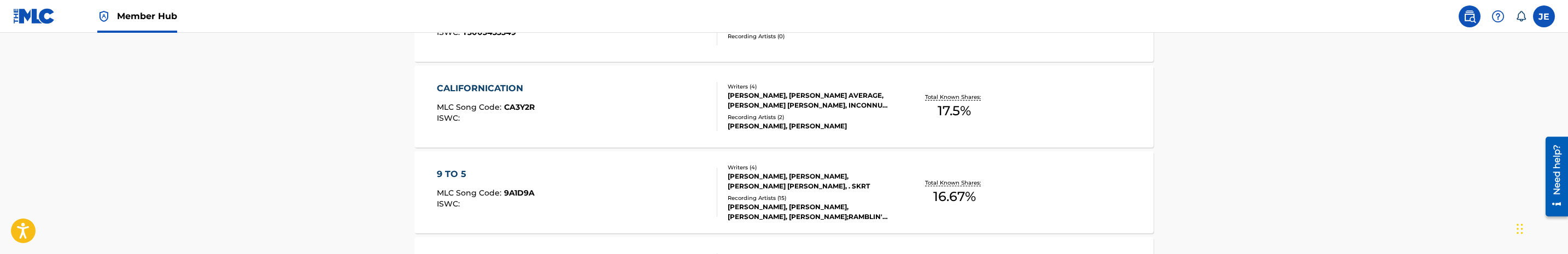
scroll to position [732, 0]
click at [631, 114] on div "CALIFORNICATION MLC Song Code : CA3Y2R ISWC :" at bounding box center [577, 107] width 281 height 49
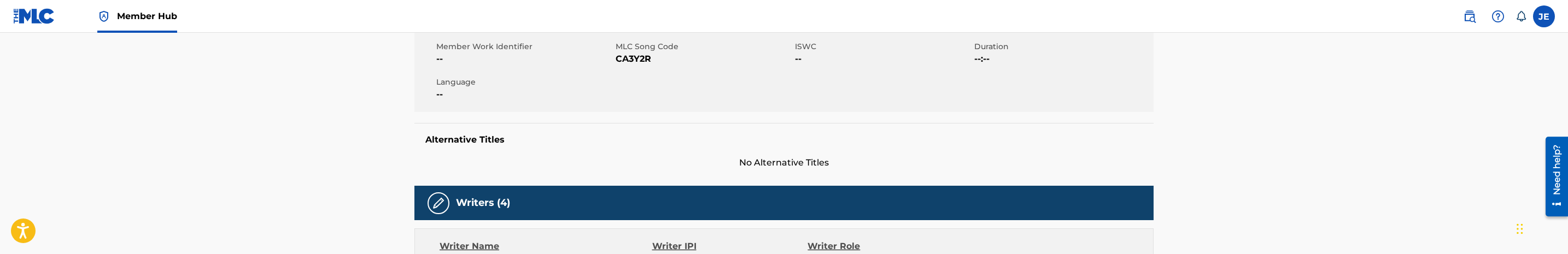
scroll to position [164, 0]
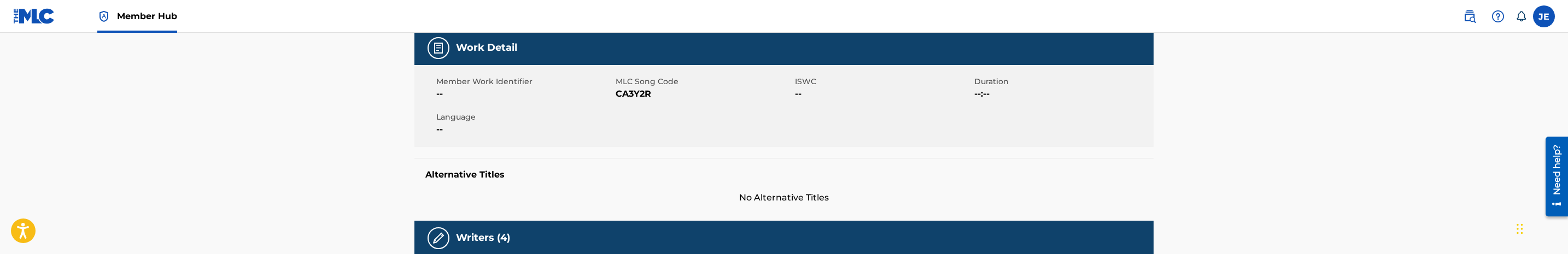
click at [632, 97] on span "CA3Y2R" at bounding box center [704, 94] width 176 height 13
copy span "CA3Y2R"
